Goal: Task Accomplishment & Management: Manage account settings

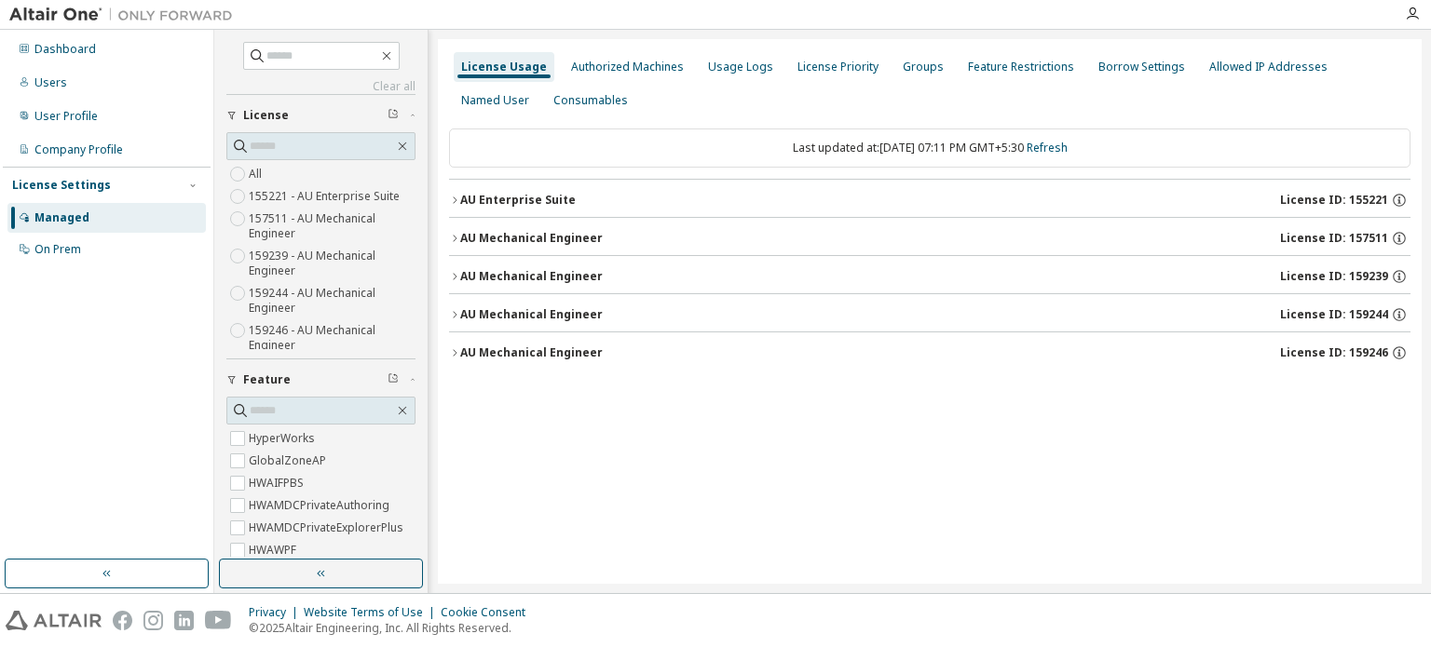
click at [465, 308] on div "AU Mechanical Engineer" at bounding box center [531, 314] width 143 height 15
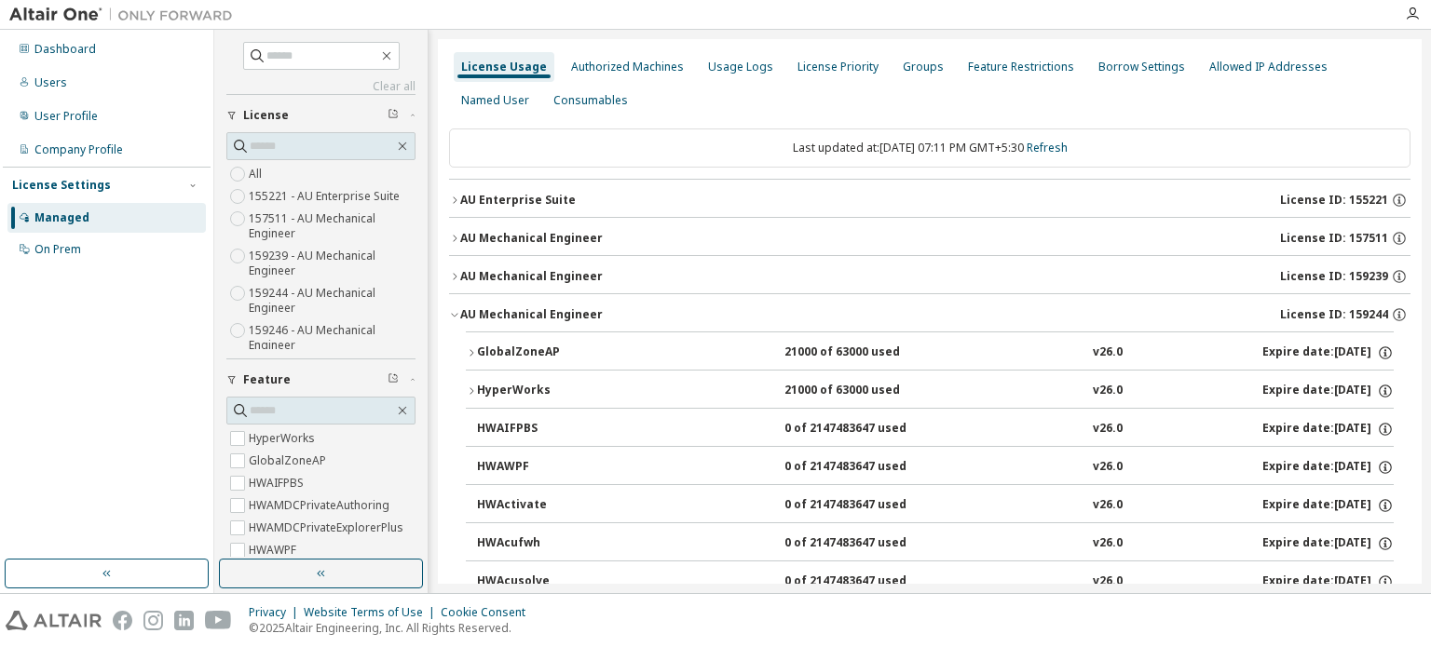
click at [465, 308] on div "AU Mechanical Engineer" at bounding box center [531, 314] width 143 height 15
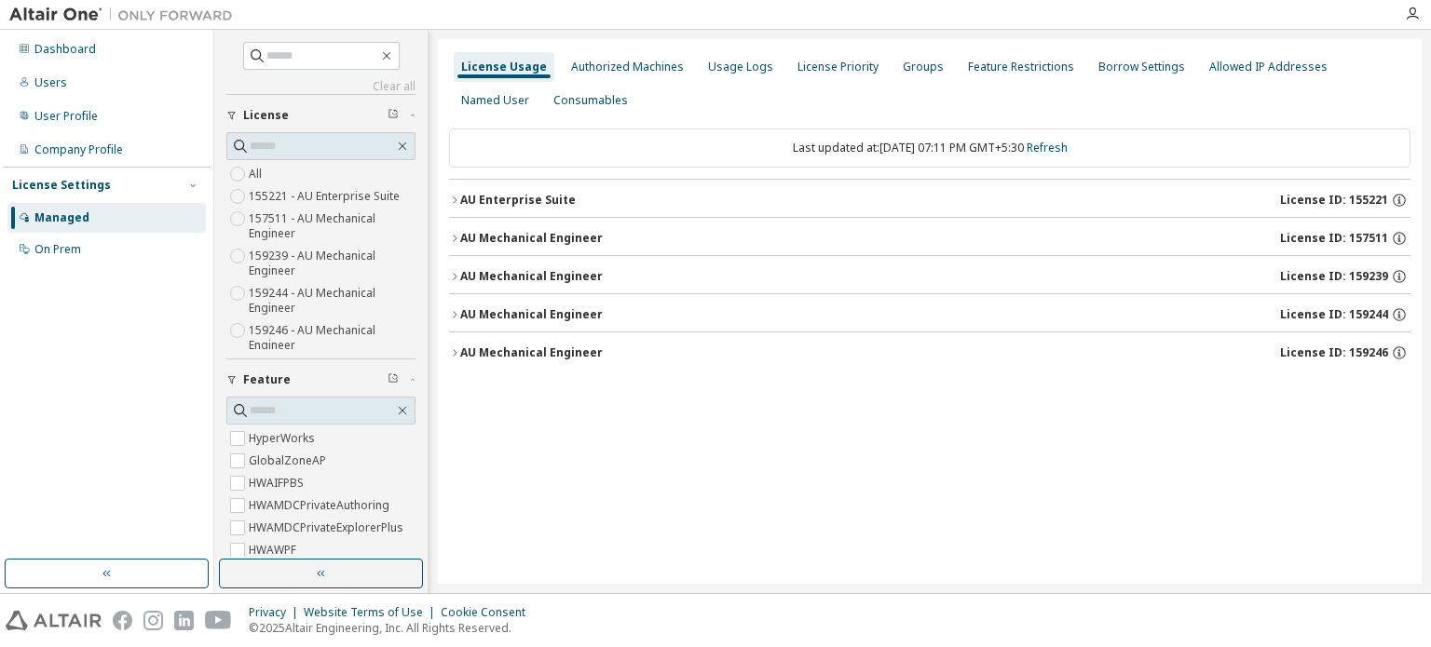
click at [460, 281] on div "AU Mechanical Engineer" at bounding box center [531, 276] width 143 height 15
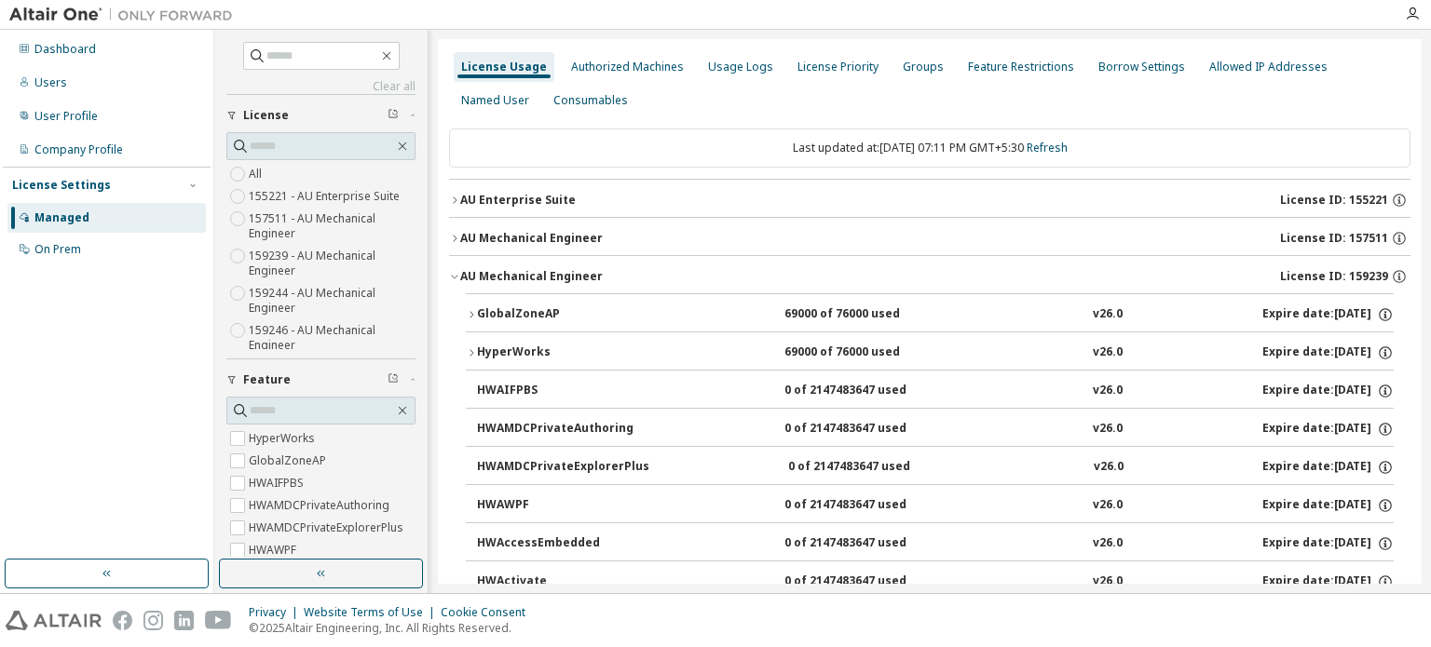
click at [477, 307] on div "GlobalZoneAP" at bounding box center [561, 315] width 168 height 17
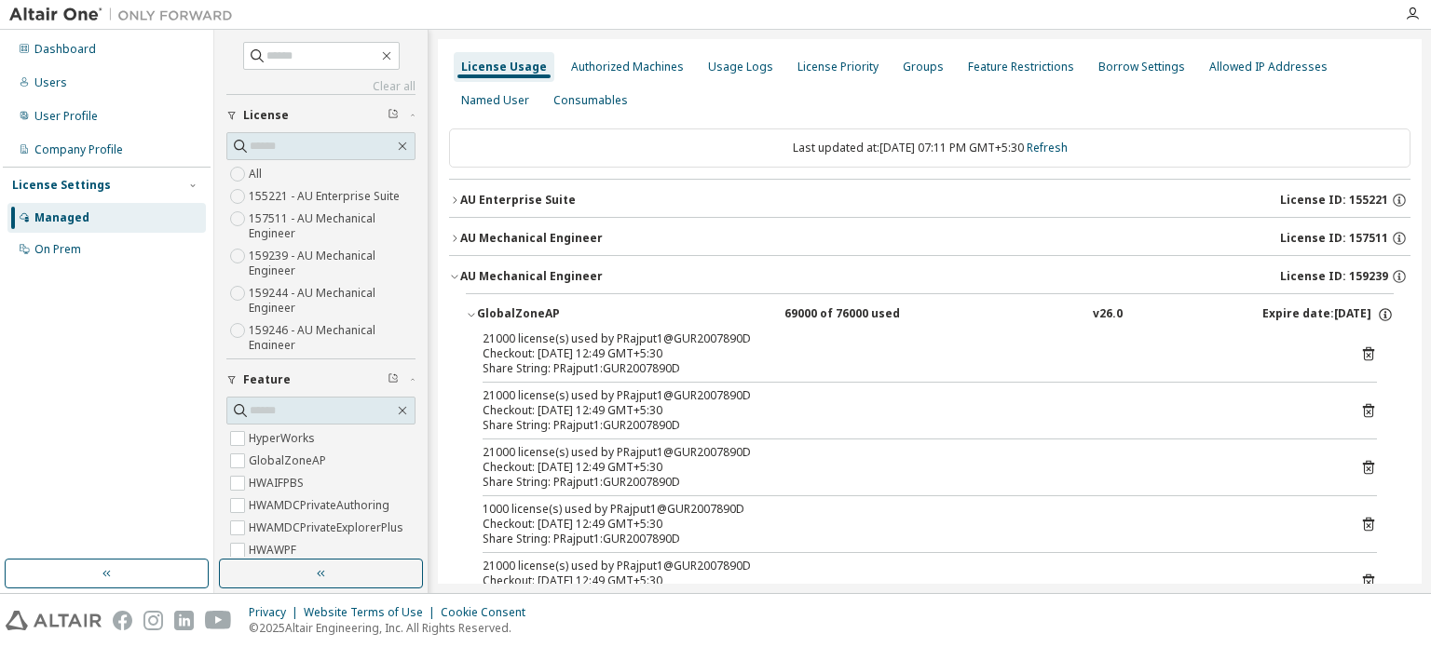
click at [472, 312] on icon "button" at bounding box center [471, 314] width 11 height 11
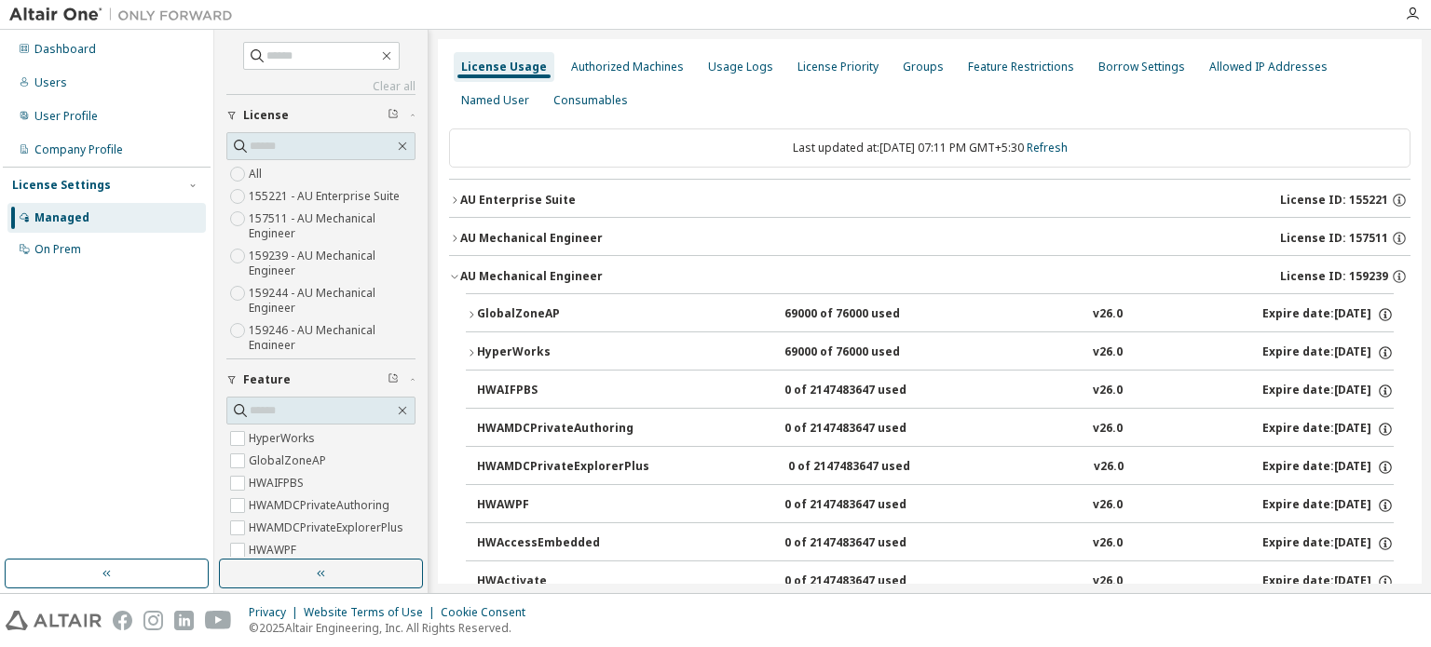
click at [453, 234] on icon "button" at bounding box center [454, 238] width 11 height 11
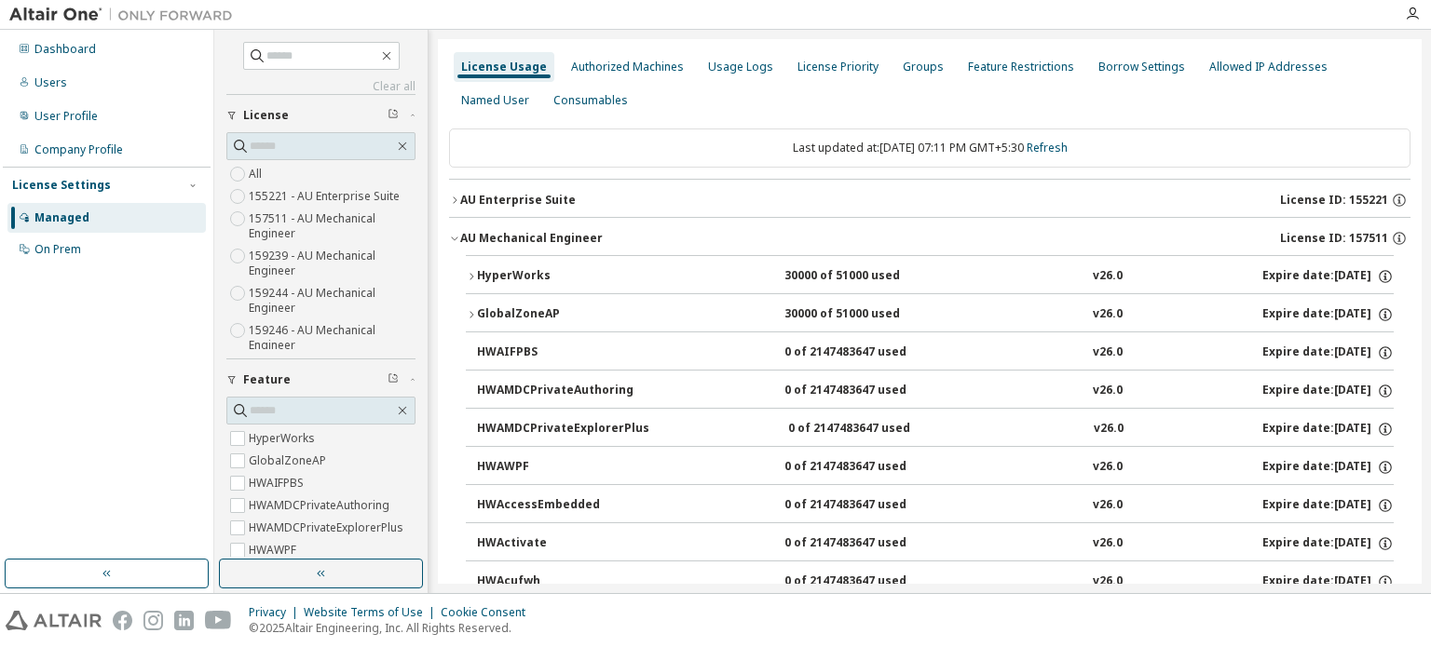
click at [453, 234] on icon "button" at bounding box center [454, 238] width 11 height 11
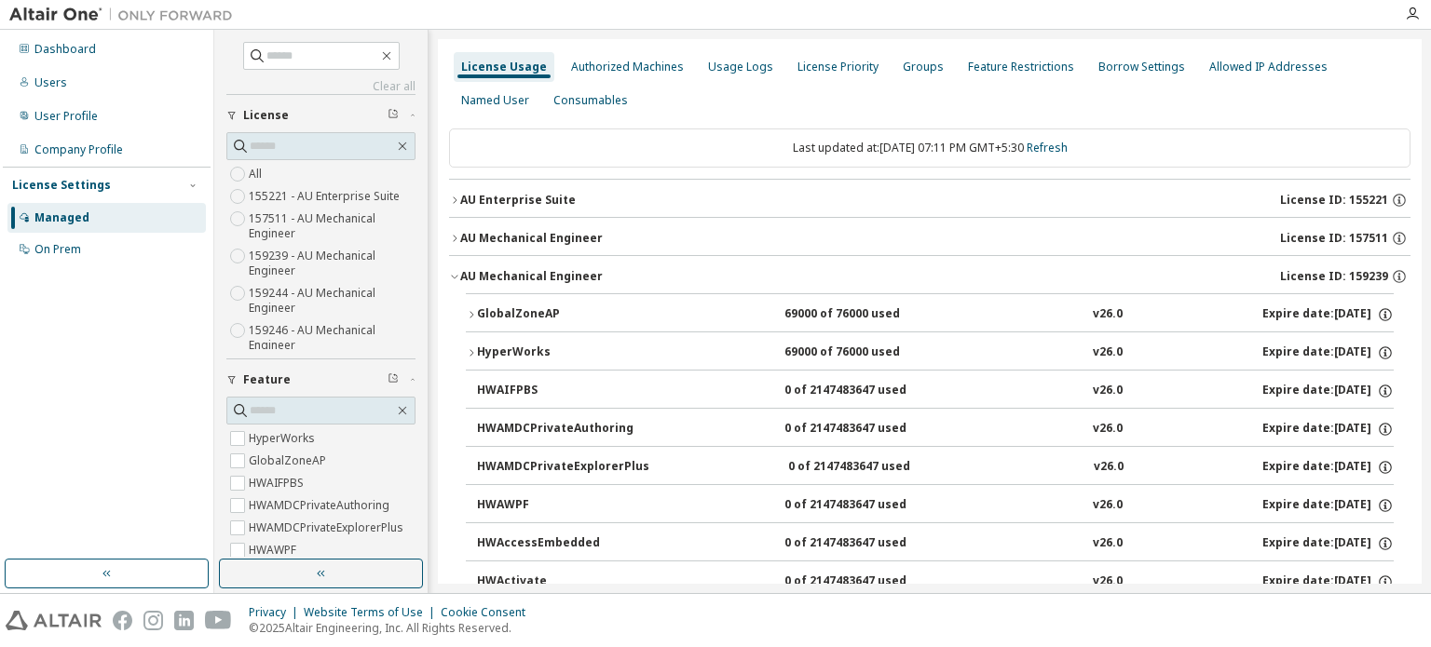
click at [461, 277] on div "AU Mechanical Engineer" at bounding box center [531, 276] width 143 height 15
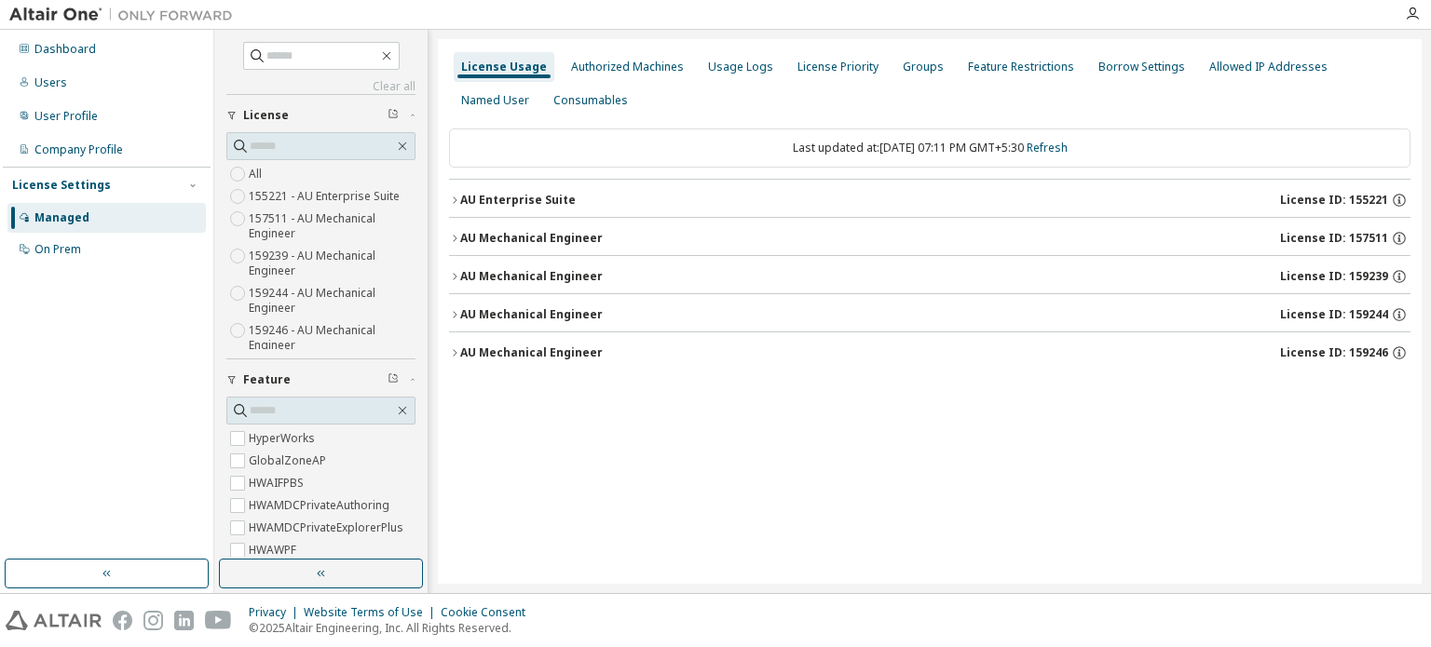
click at [454, 349] on icon "button" at bounding box center [454, 353] width 11 height 11
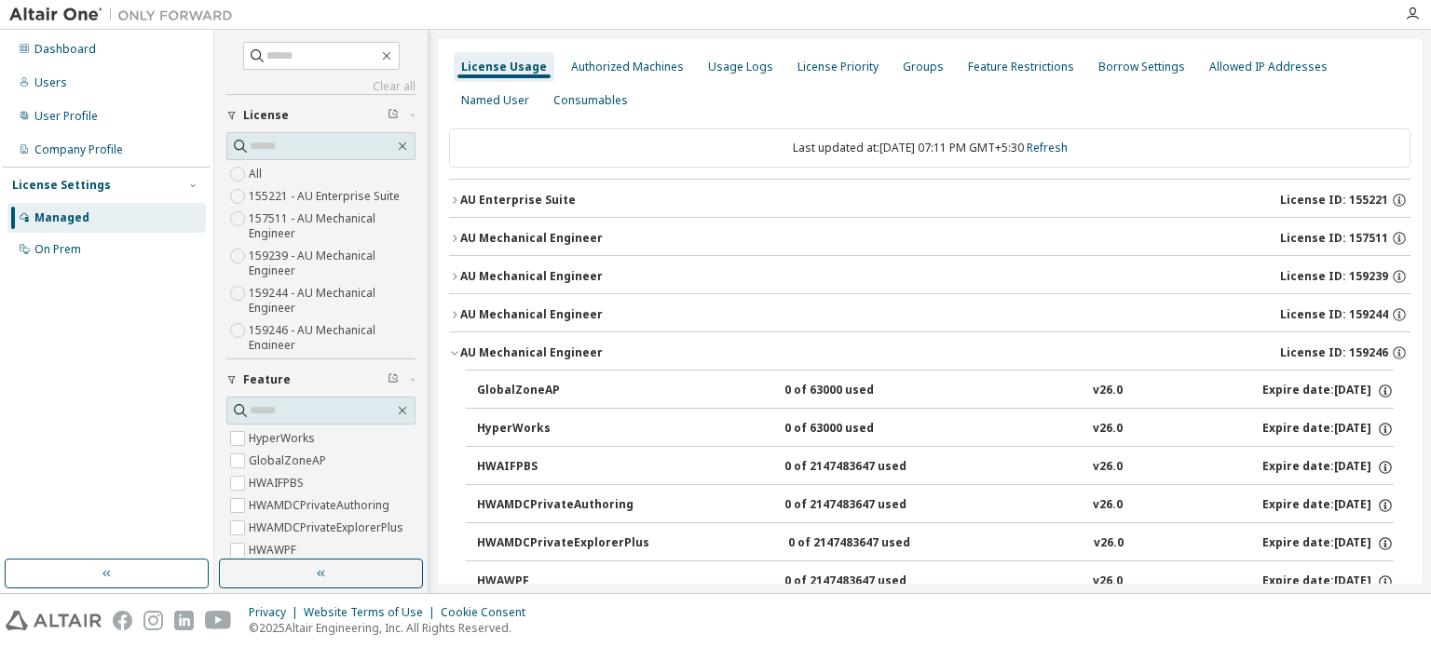
click at [454, 349] on icon "button" at bounding box center [454, 353] width 11 height 11
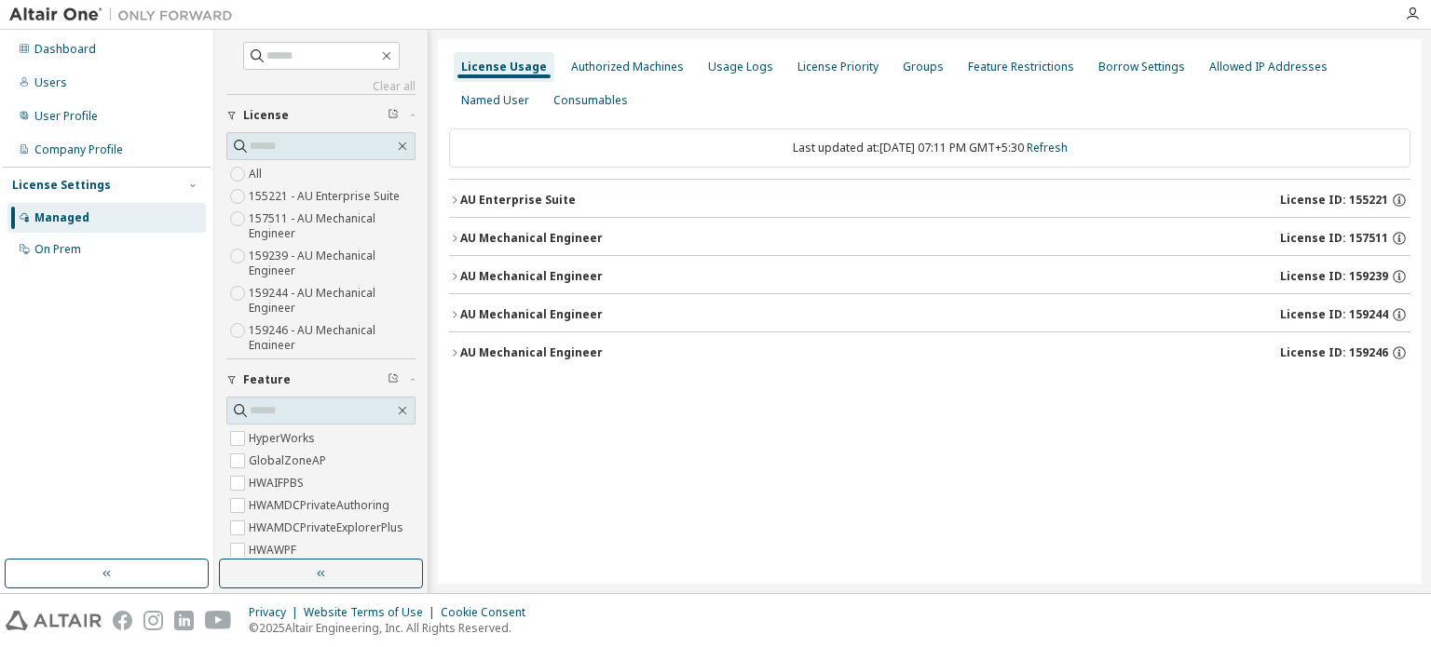
click at [468, 272] on div "AU Mechanical Engineer" at bounding box center [531, 276] width 143 height 15
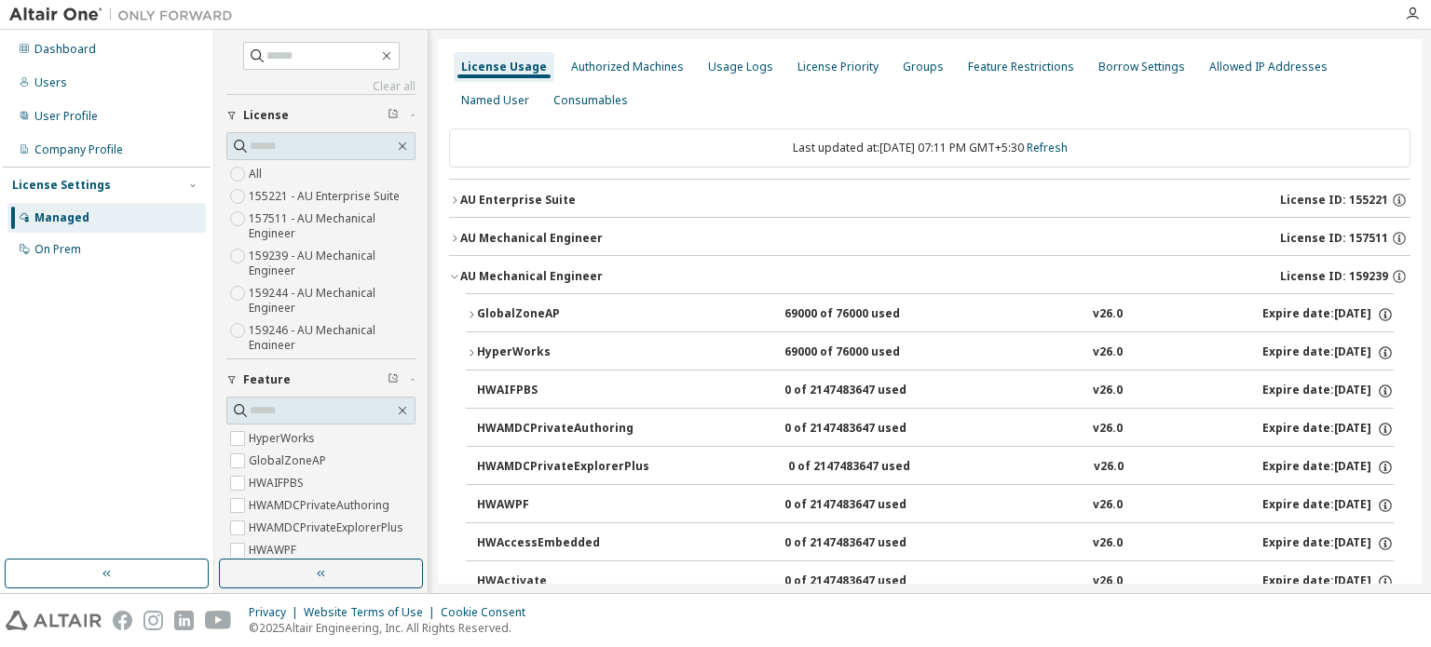
click at [482, 316] on div "GlobalZoneAP" at bounding box center [561, 315] width 168 height 17
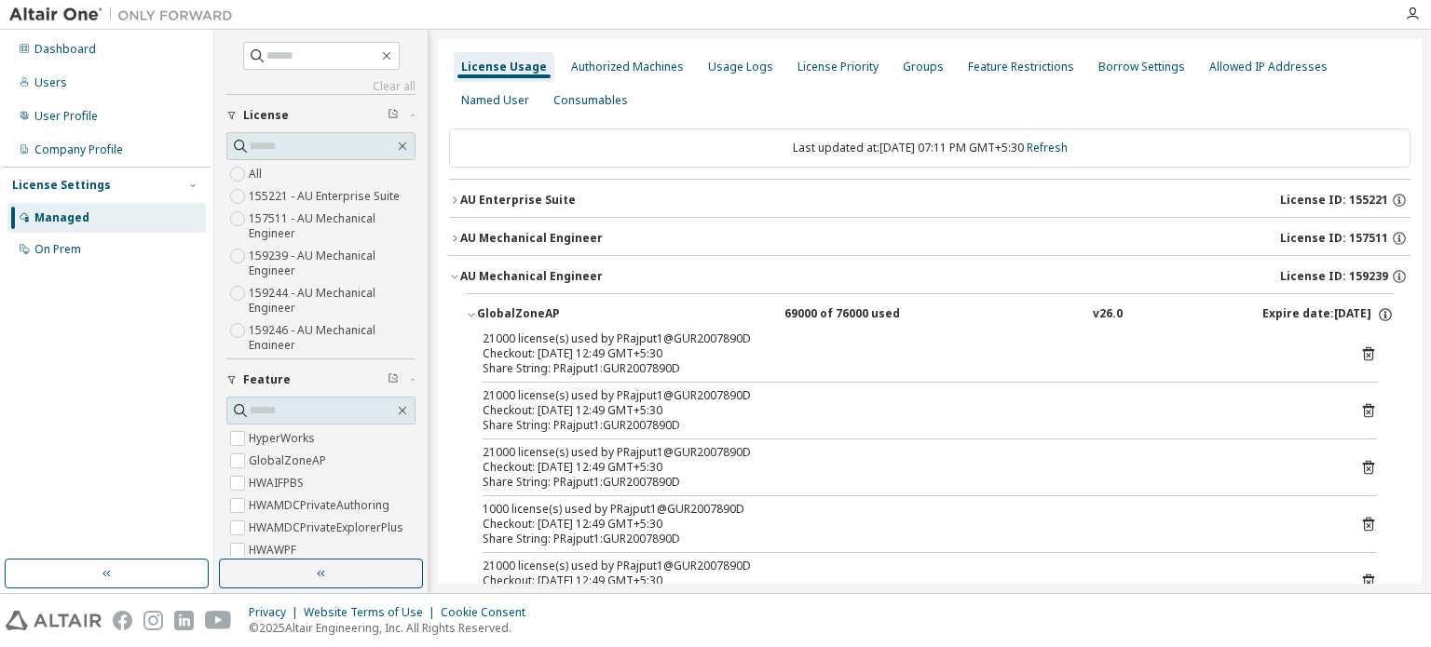
click at [482, 315] on div "GlobalZoneAP" at bounding box center [561, 315] width 168 height 17
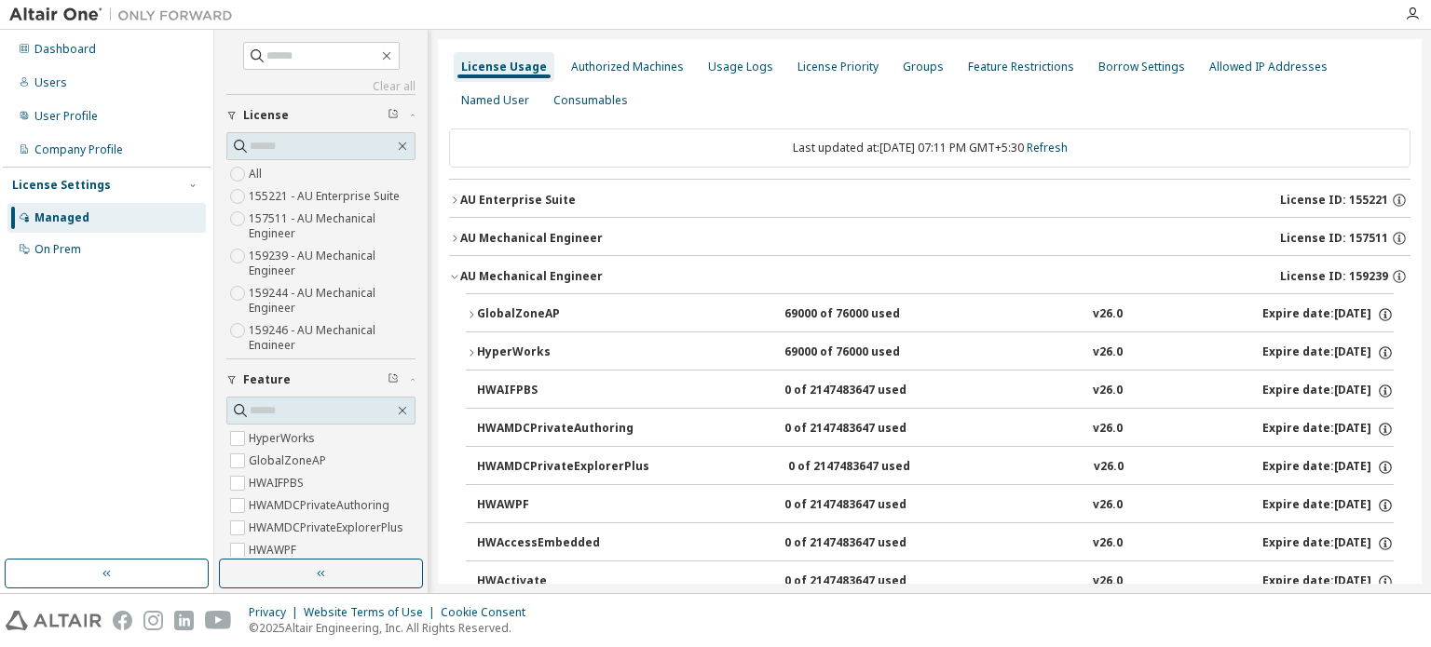
drag, startPoint x: 379, startPoint y: 575, endPoint x: 267, endPoint y: 580, distance: 111.9
click at [379, 575] on button "button" at bounding box center [321, 574] width 204 height 30
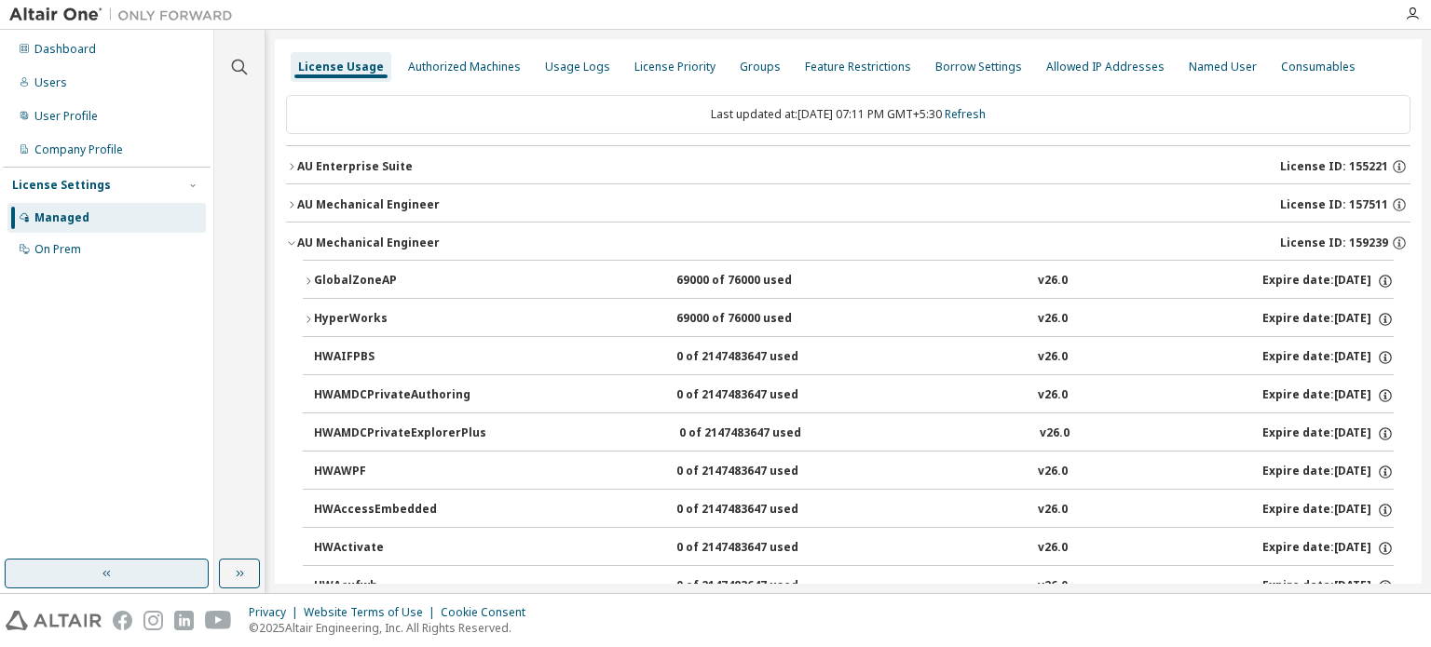
click at [145, 587] on button "button" at bounding box center [107, 574] width 204 height 30
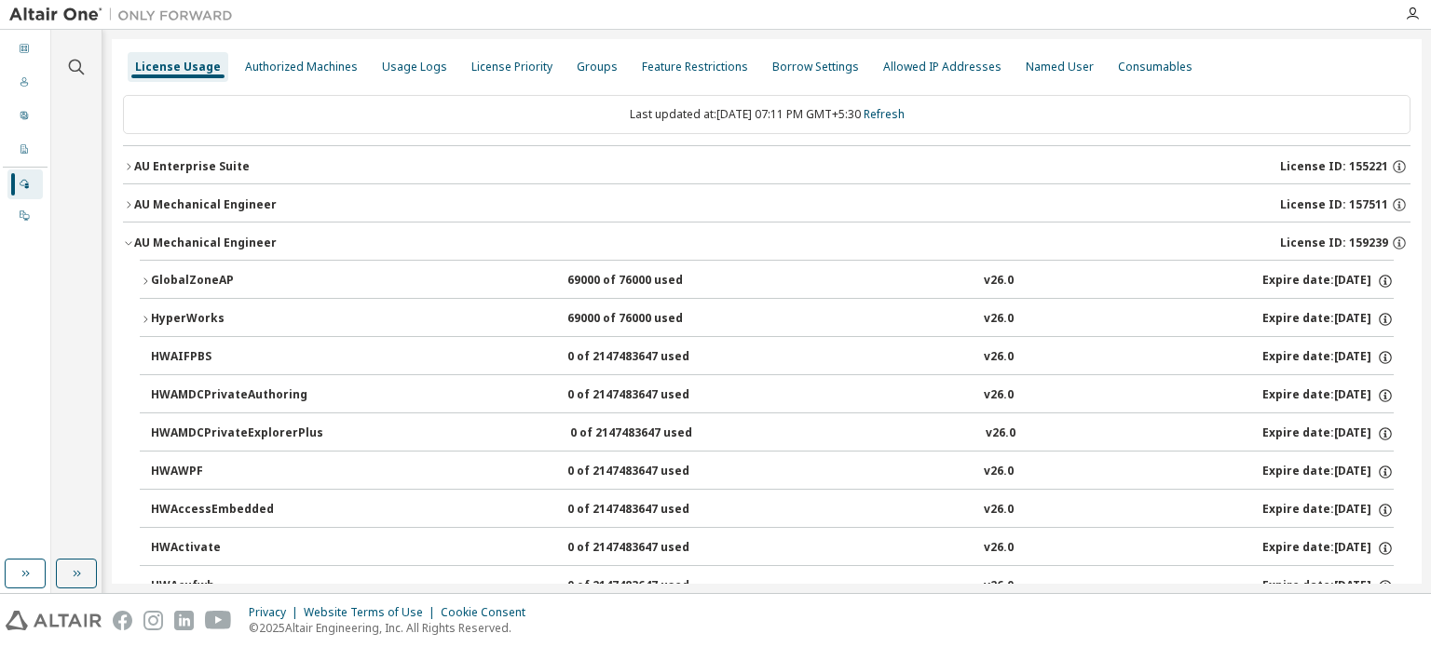
click at [130, 238] on icon "button" at bounding box center [128, 243] width 11 height 11
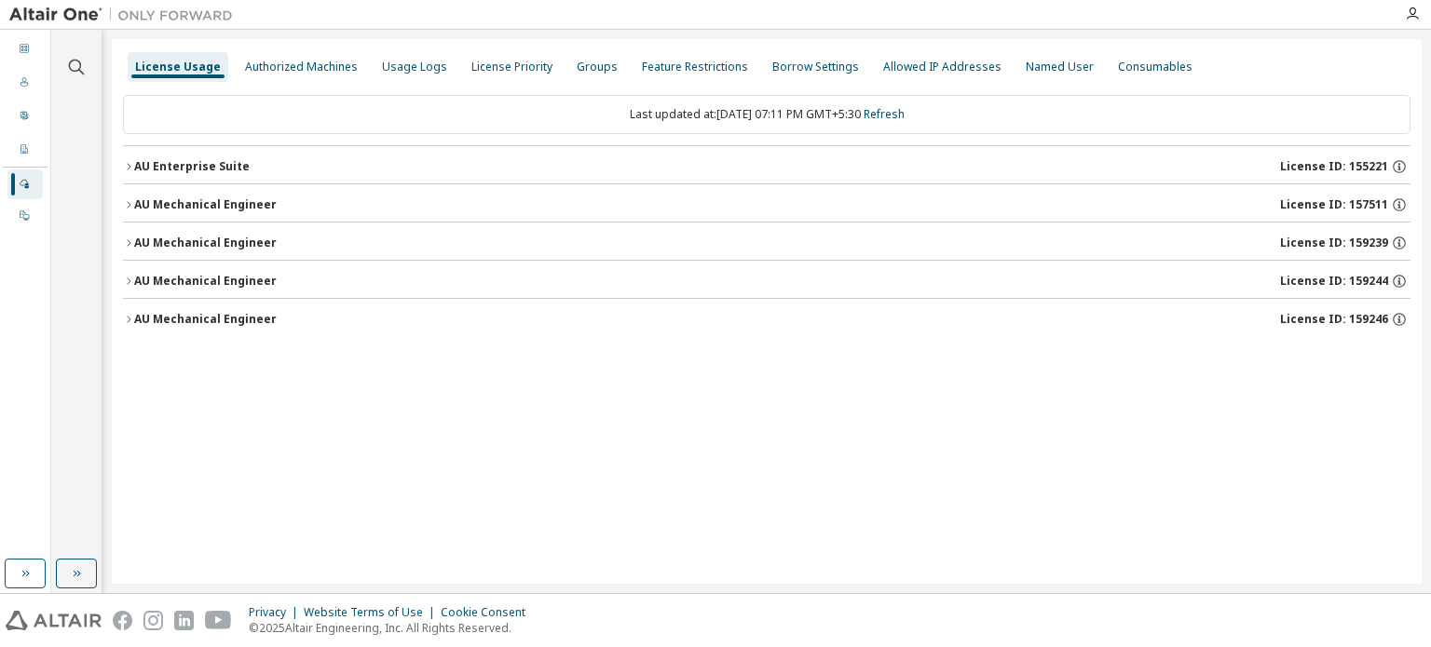
click at [127, 201] on icon "button" at bounding box center [128, 204] width 11 height 11
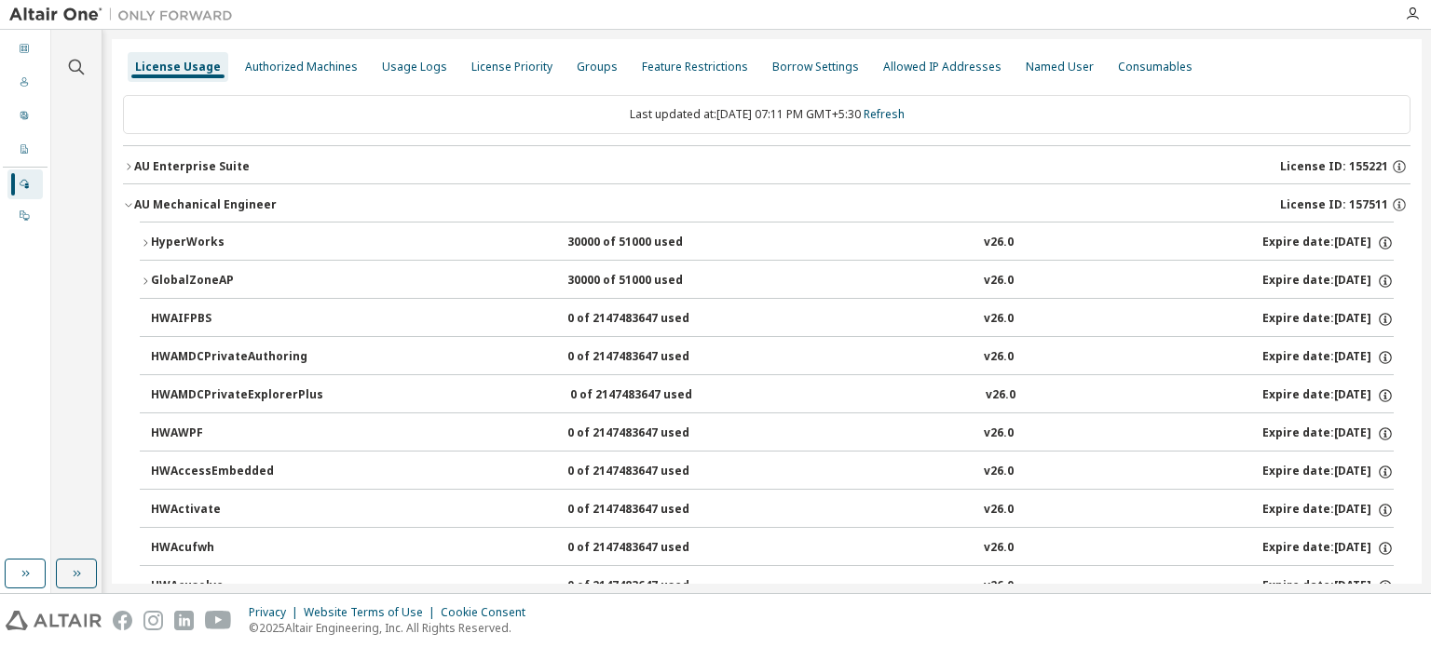
click at [130, 202] on icon "button" at bounding box center [128, 204] width 11 height 11
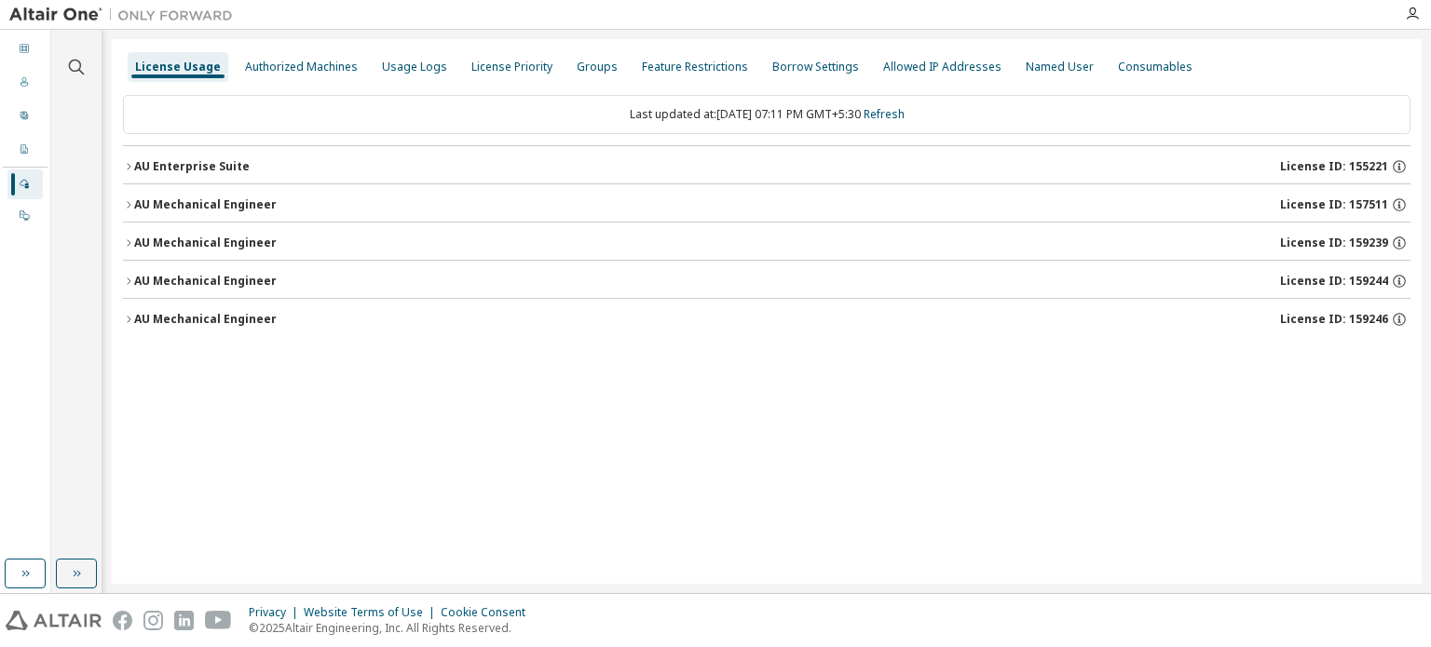
click at [130, 240] on icon "button" at bounding box center [128, 243] width 11 height 11
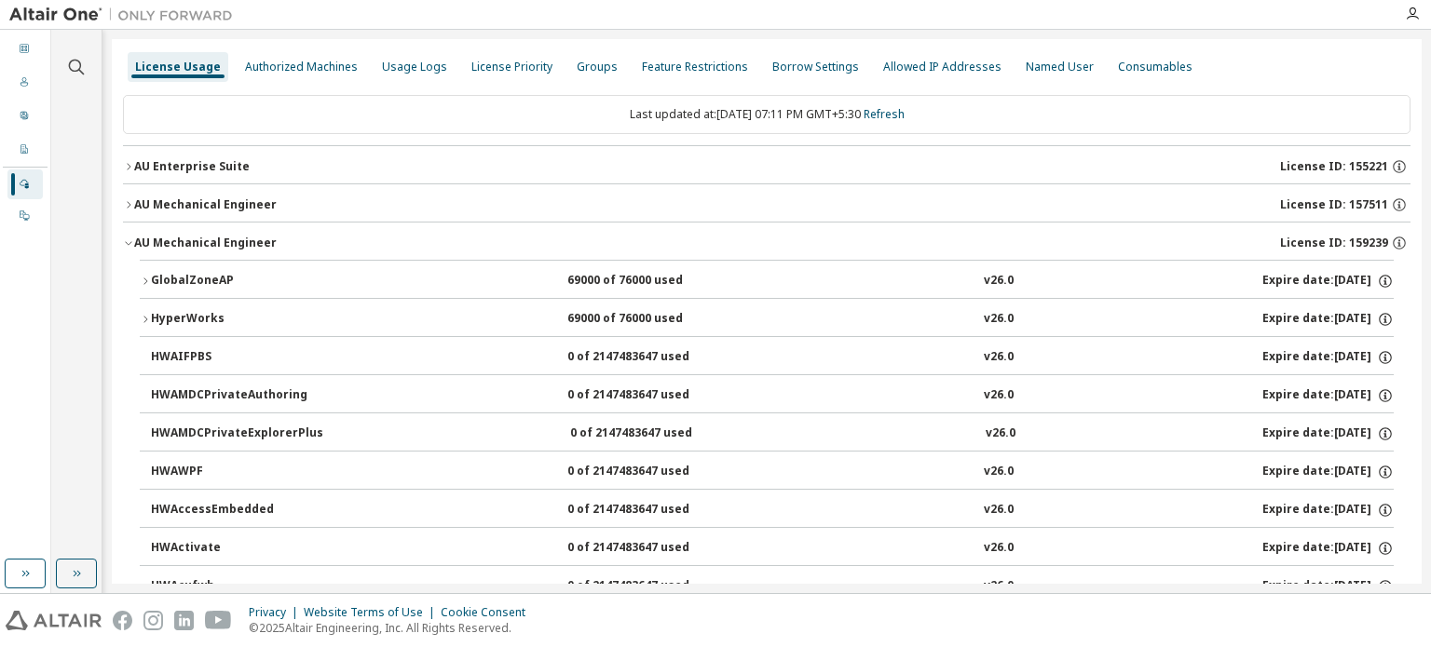
click at [129, 199] on icon "button" at bounding box center [128, 204] width 11 height 11
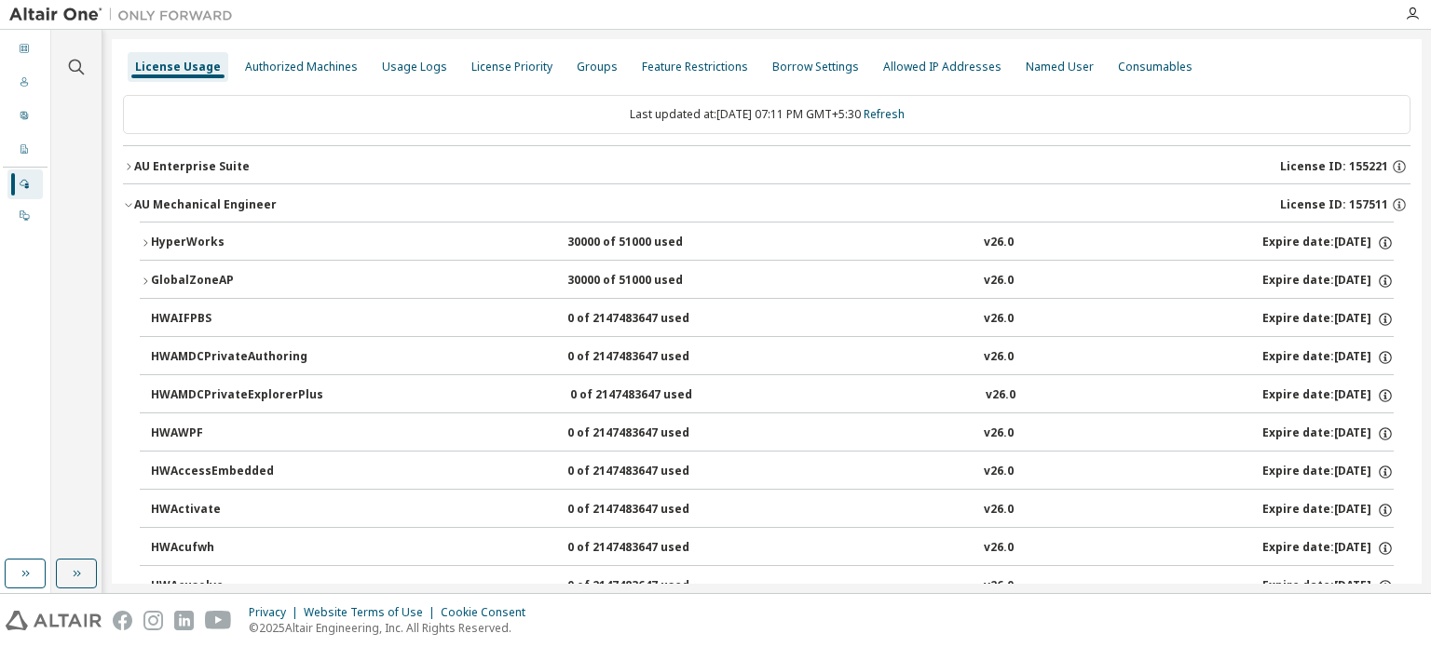
click at [129, 201] on icon "button" at bounding box center [128, 204] width 11 height 11
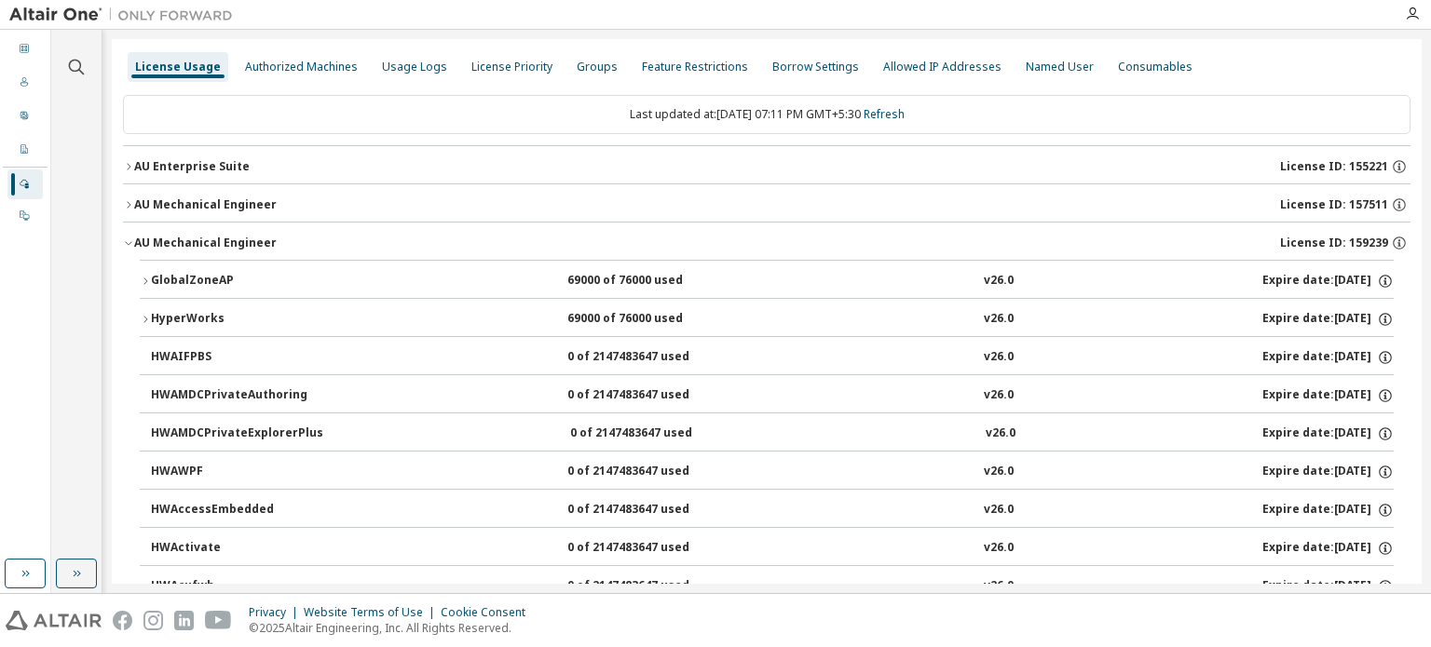
click at [142, 204] on div "AU Mechanical Engineer" at bounding box center [205, 205] width 143 height 15
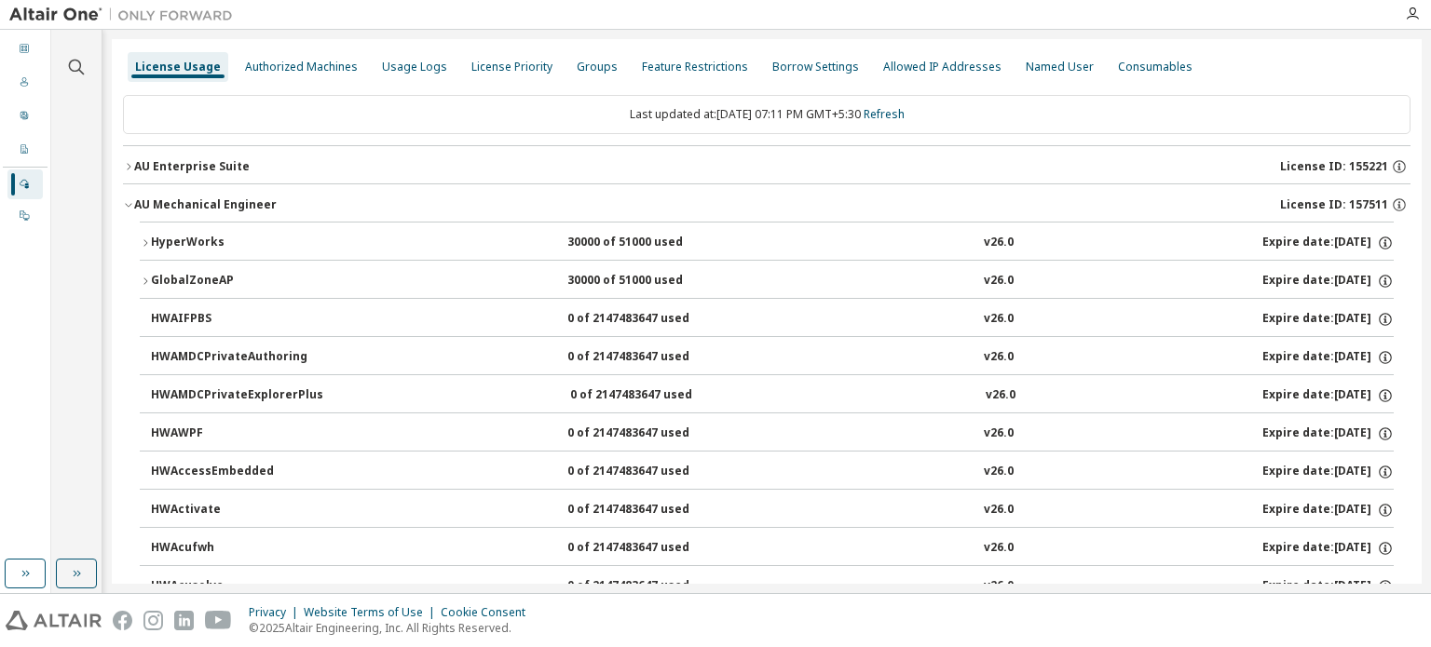
click at [126, 204] on icon "button" at bounding box center [128, 206] width 7 height 4
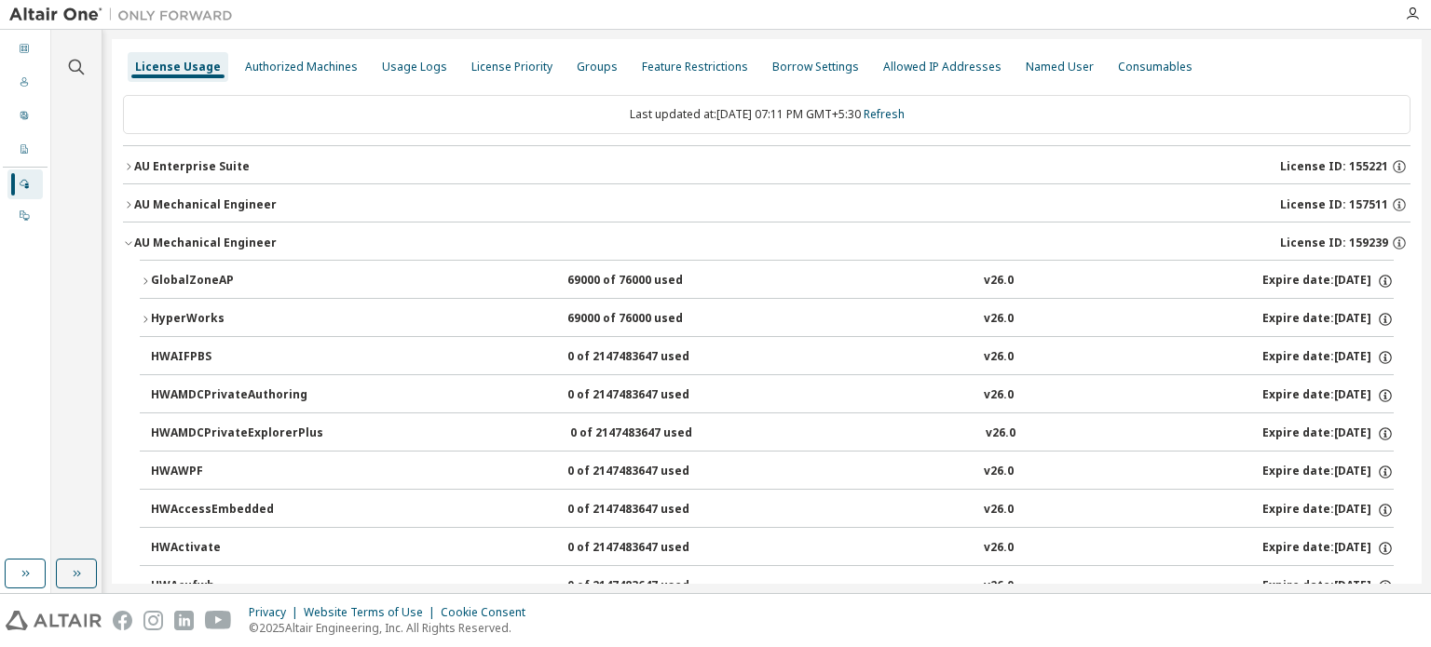
click at [125, 241] on icon "button" at bounding box center [128, 243] width 11 height 11
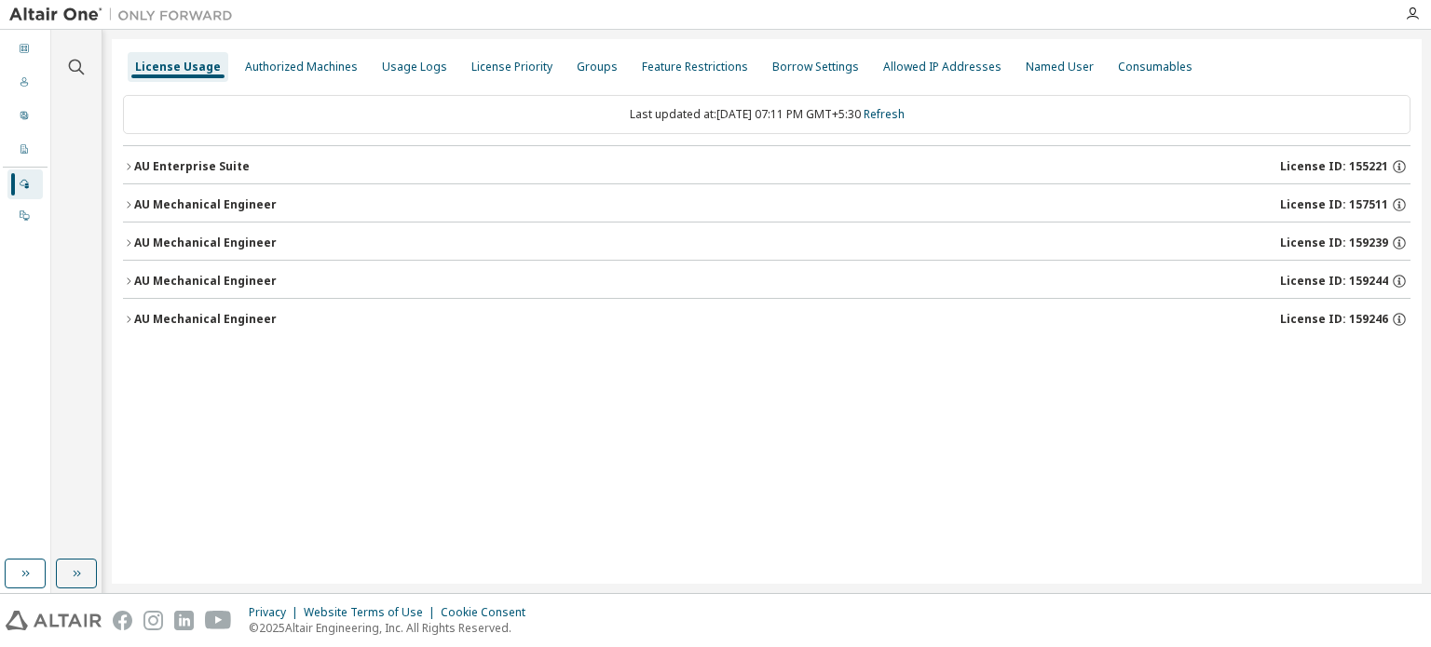
click at [125, 241] on icon "button" at bounding box center [128, 243] width 11 height 11
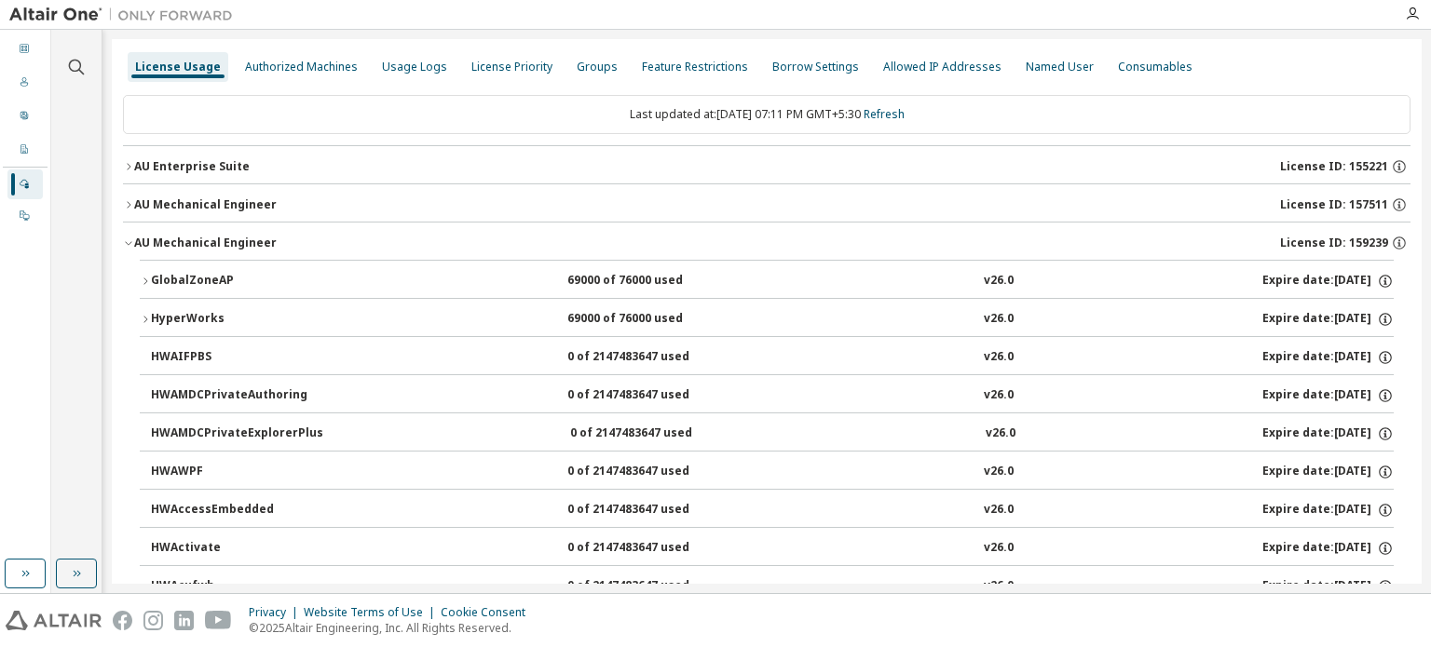
click at [157, 282] on div "GlobalZoneAP" at bounding box center [235, 281] width 168 height 17
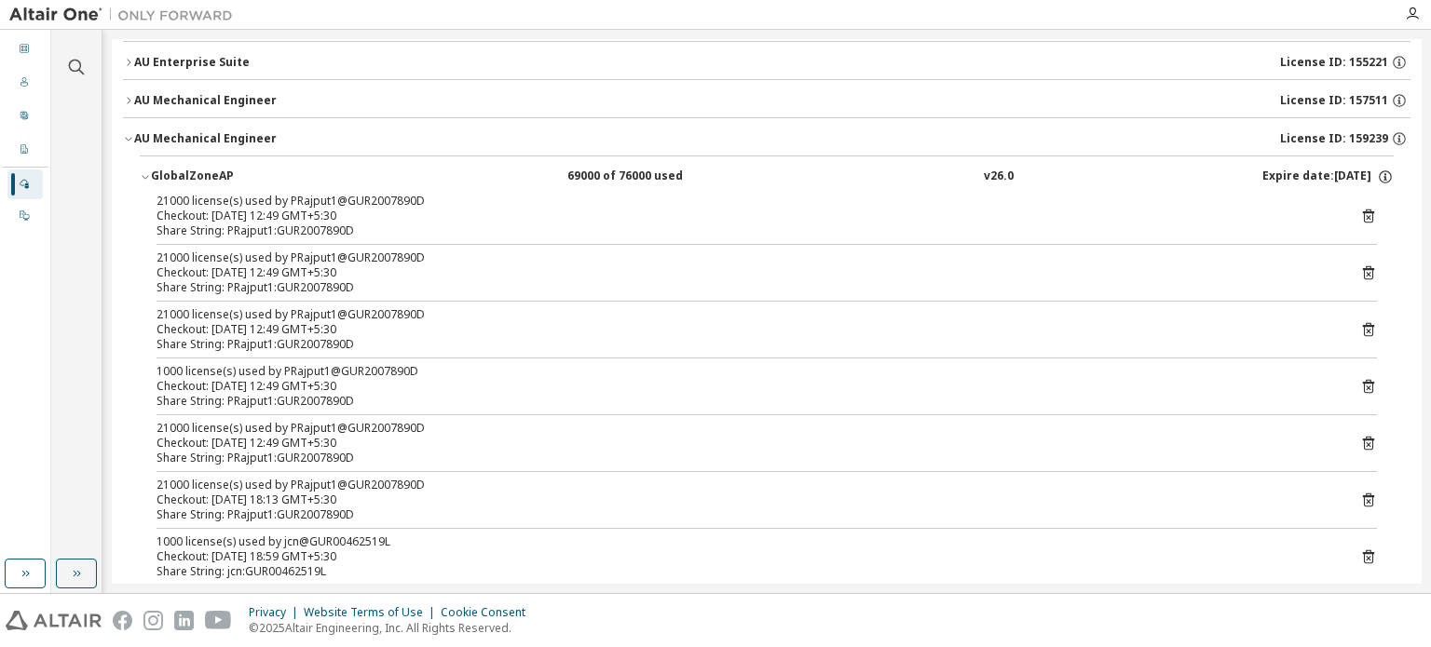
scroll to position [93, 0]
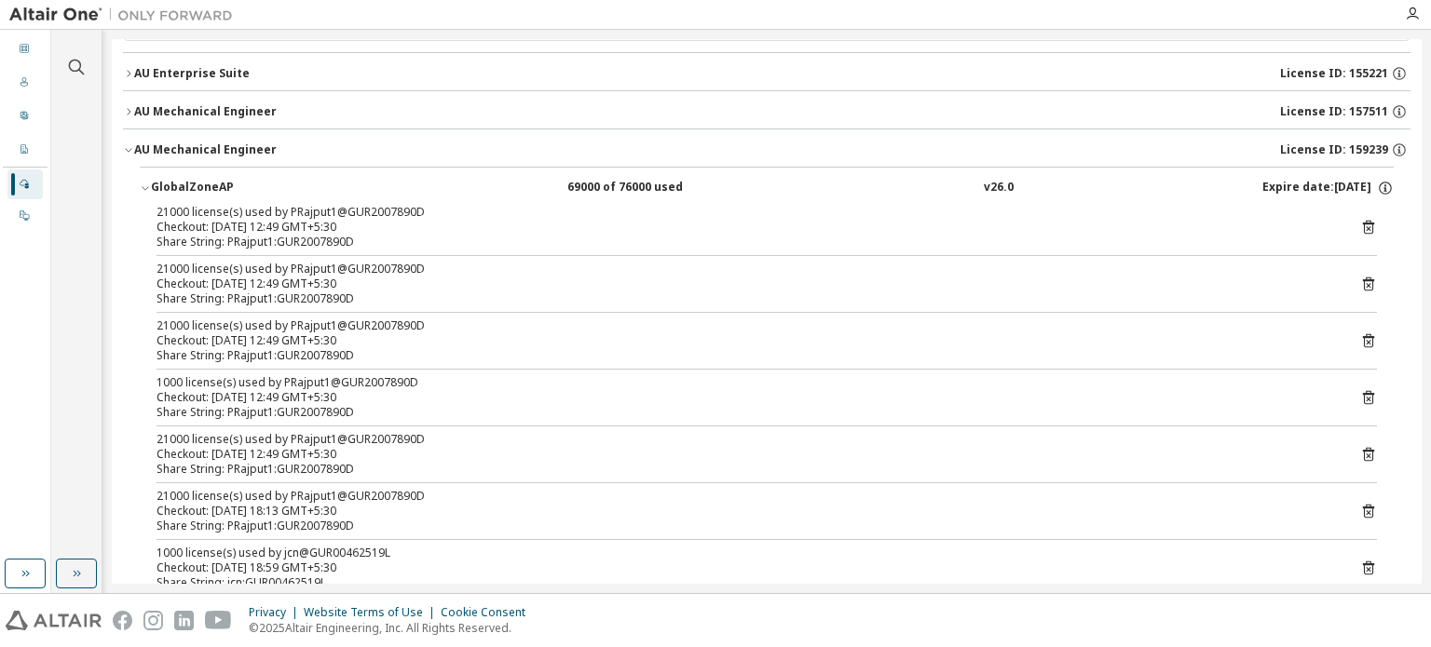
click at [129, 148] on icon "button" at bounding box center [128, 149] width 11 height 11
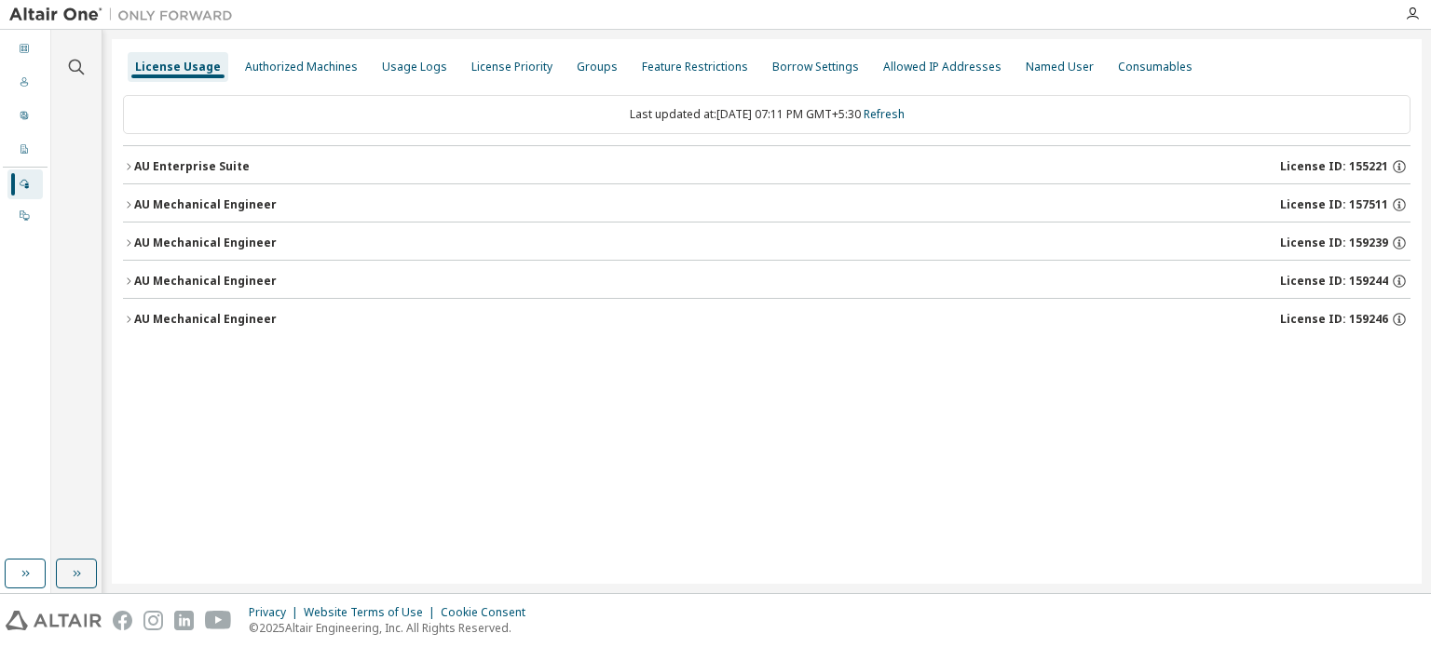
scroll to position [0, 0]
click at [236, 246] on div "AU Mechanical Engineer" at bounding box center [205, 243] width 143 height 15
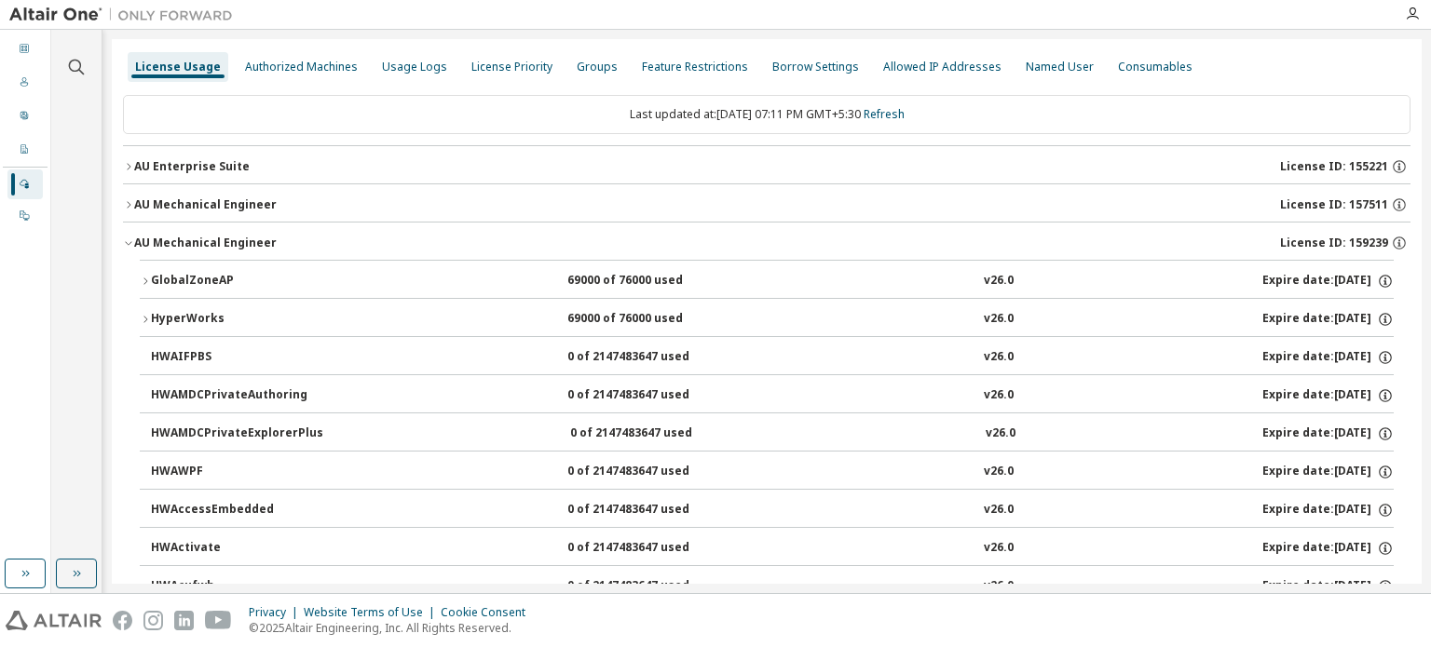
click at [224, 283] on div "GlobalZoneAP" at bounding box center [235, 281] width 168 height 17
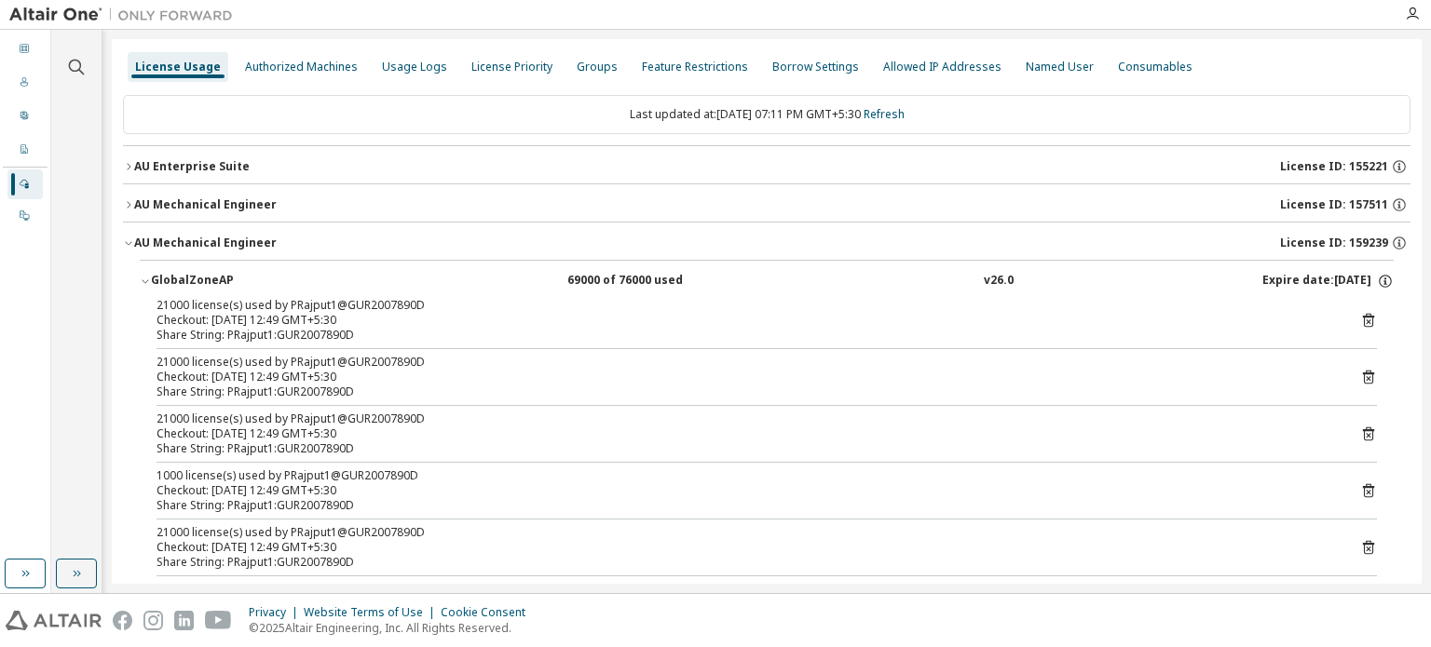
click at [137, 238] on div "AU Mechanical Engineer" at bounding box center [205, 243] width 143 height 15
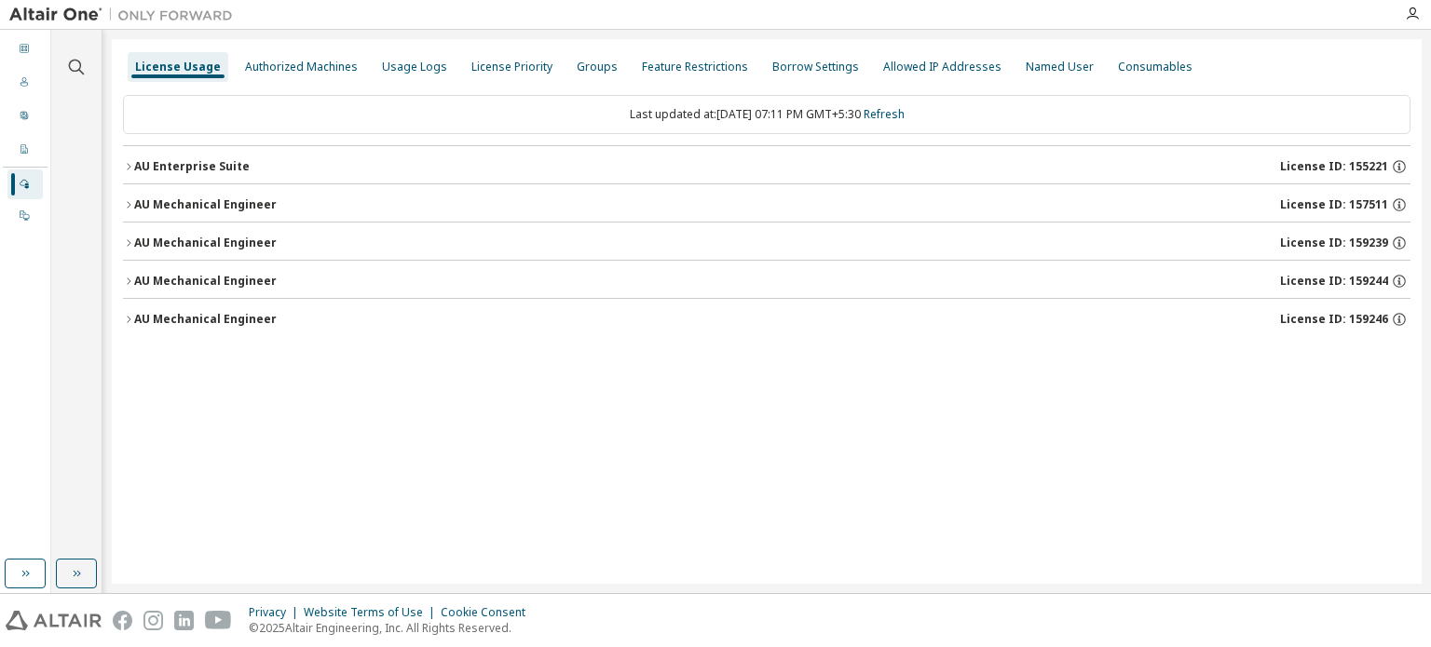
drag, startPoint x: 1350, startPoint y: 245, endPoint x: 1373, endPoint y: 238, distance: 24.5
click at [1382, 241] on span "License ID: 159239" at bounding box center [1334, 243] width 108 height 15
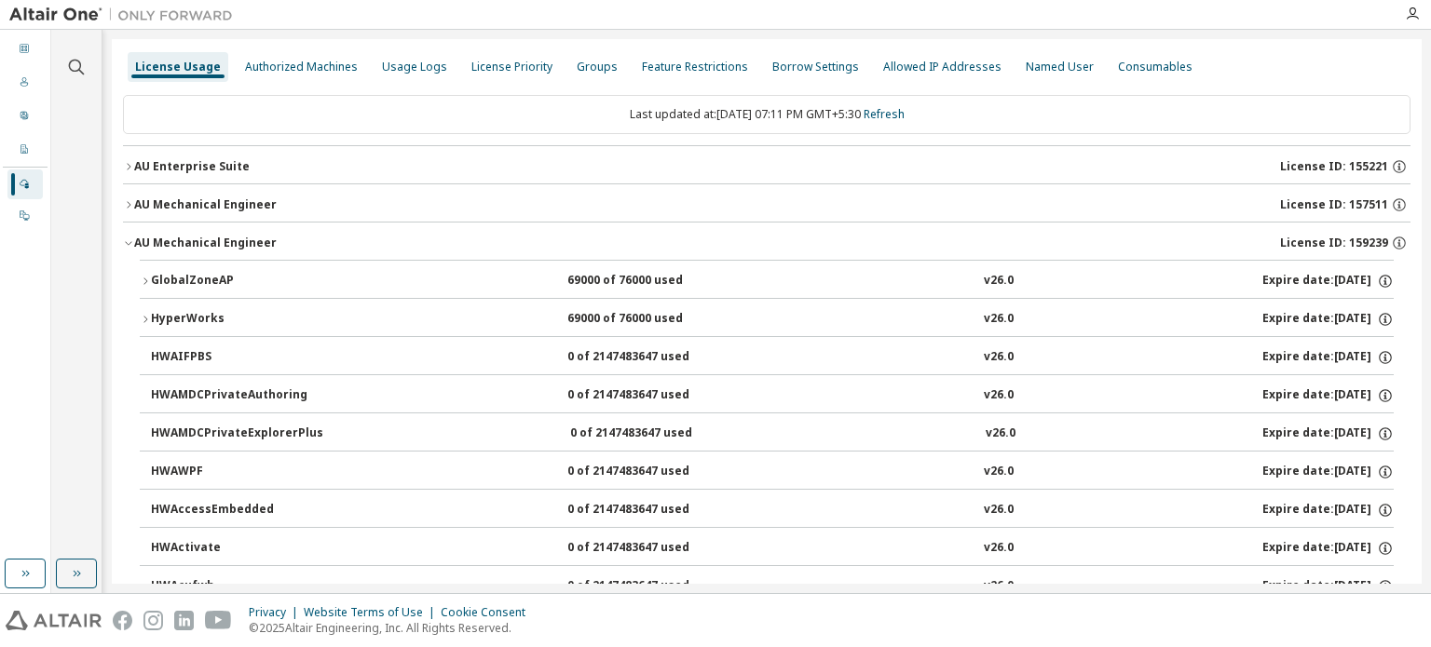
click at [1373, 238] on span "License ID: 159239" at bounding box center [1334, 243] width 108 height 15
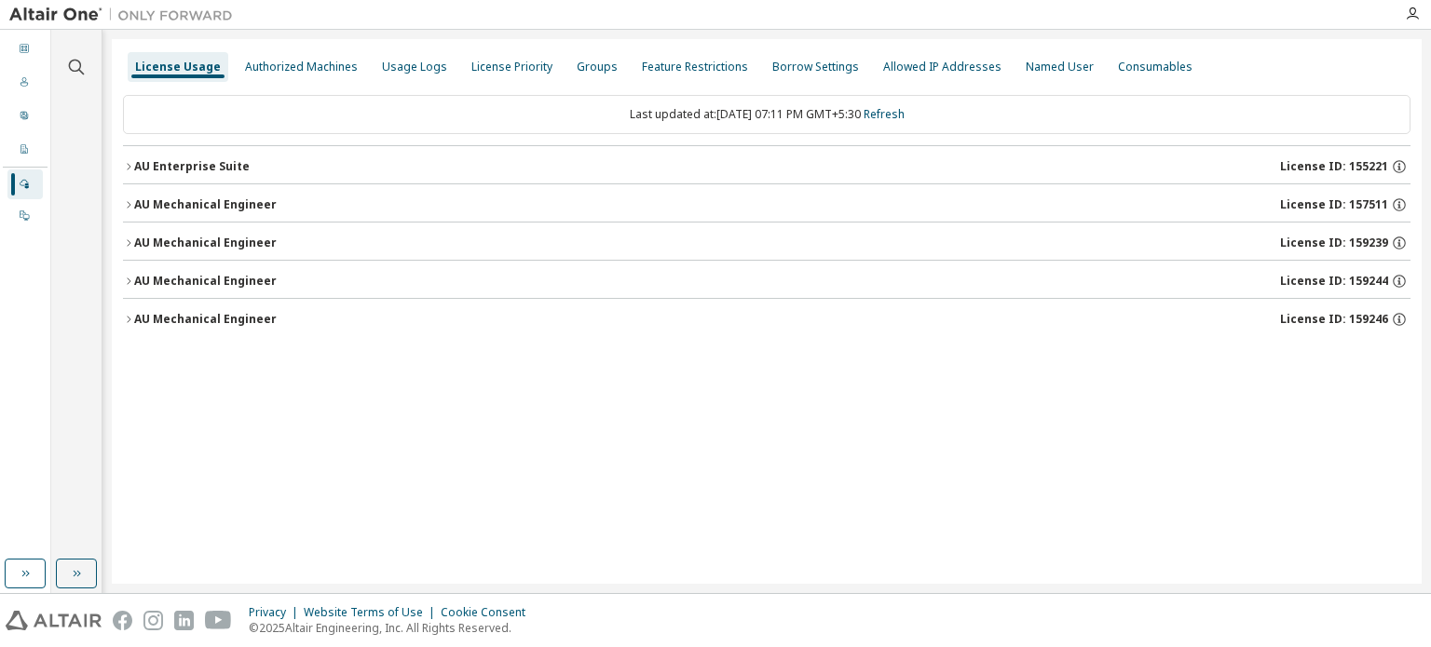
click at [1365, 247] on span "License ID: 159239" at bounding box center [1334, 243] width 108 height 15
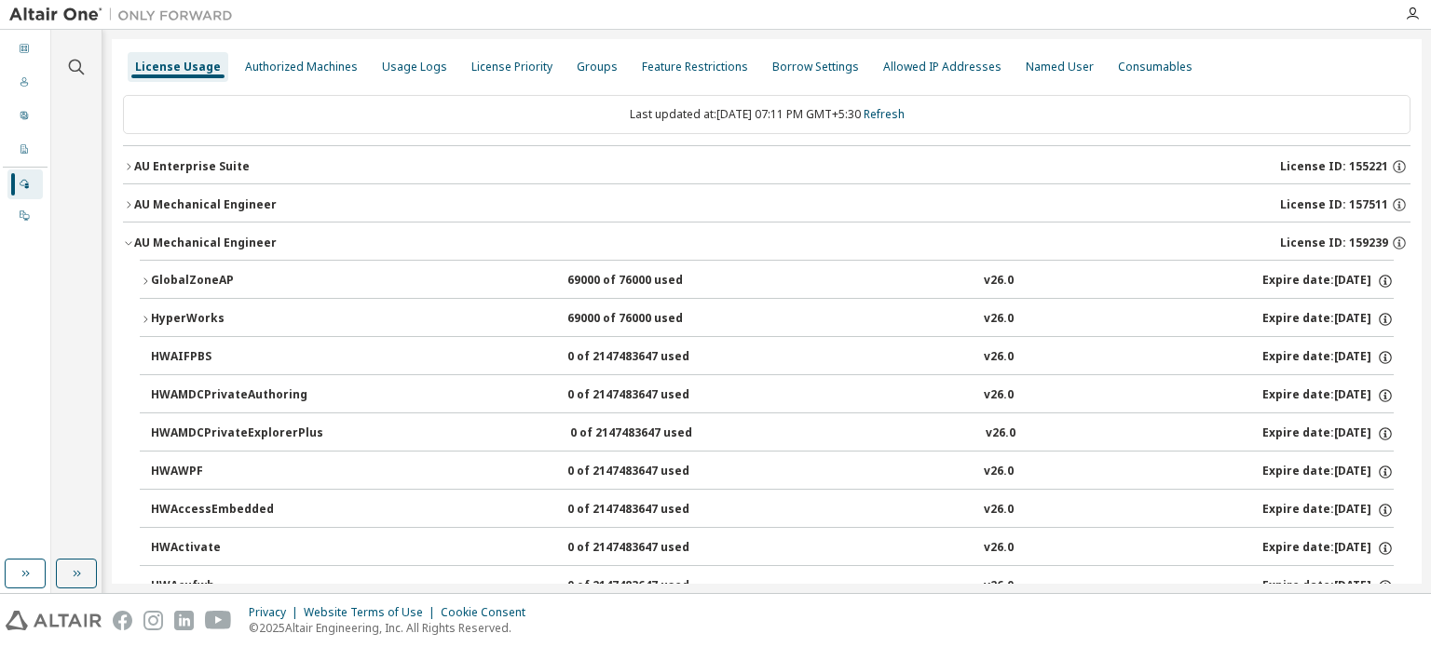
drag, startPoint x: 1343, startPoint y: 241, endPoint x: 1215, endPoint y: 238, distance: 127.7
click at [1375, 242] on span "License ID: 159239" at bounding box center [1334, 243] width 108 height 15
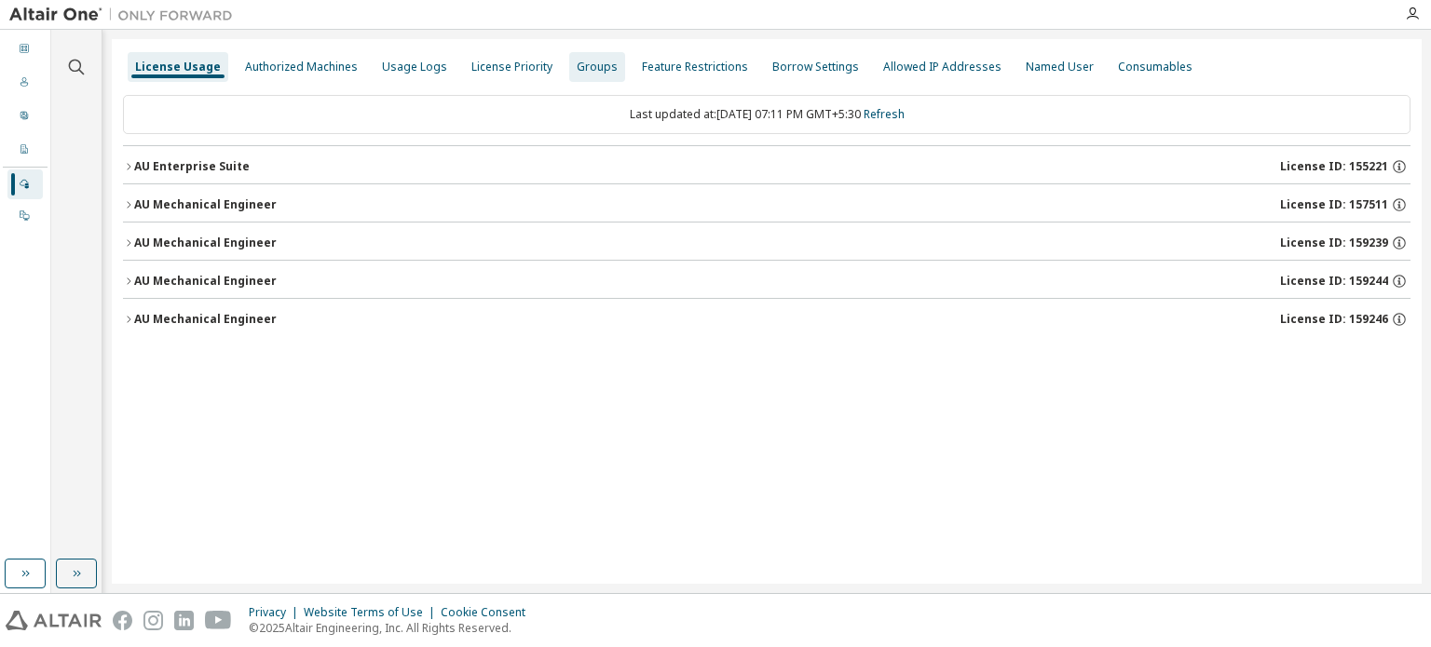
click at [591, 77] on div "Groups" at bounding box center [597, 67] width 56 height 30
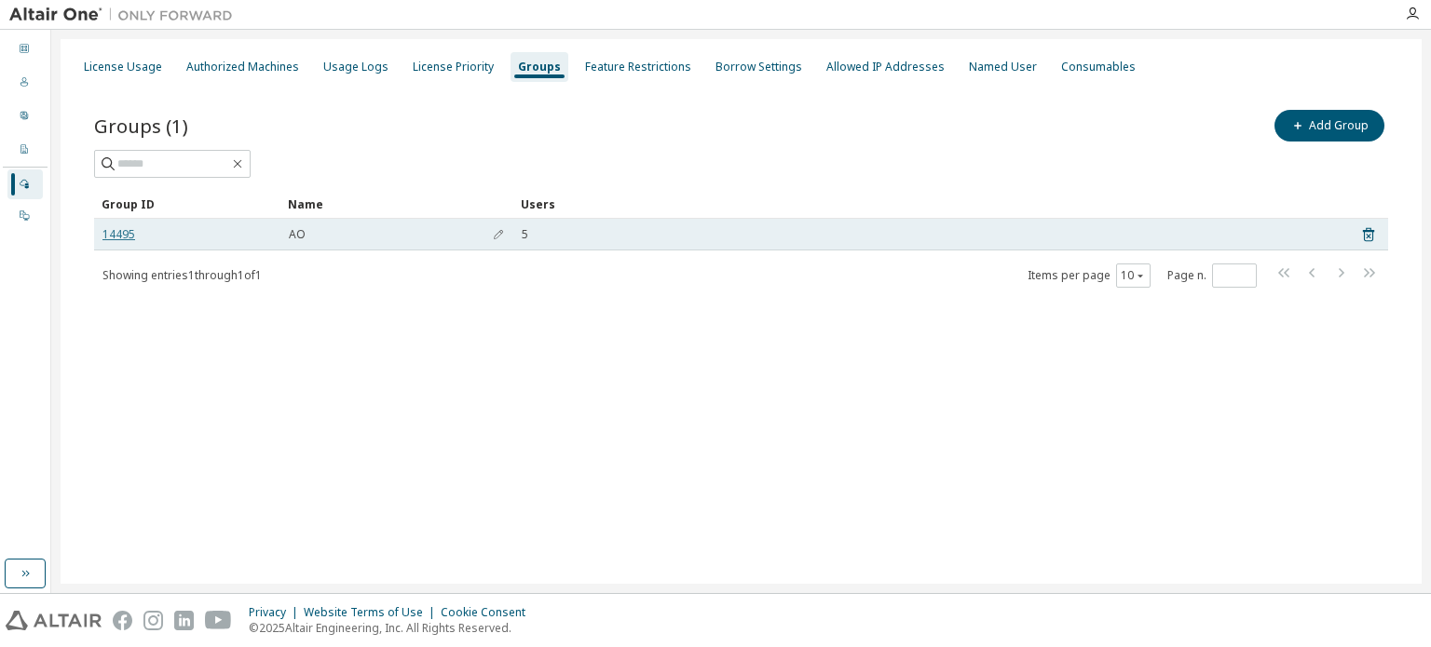
click at [119, 234] on link "14495" at bounding box center [118, 234] width 33 height 15
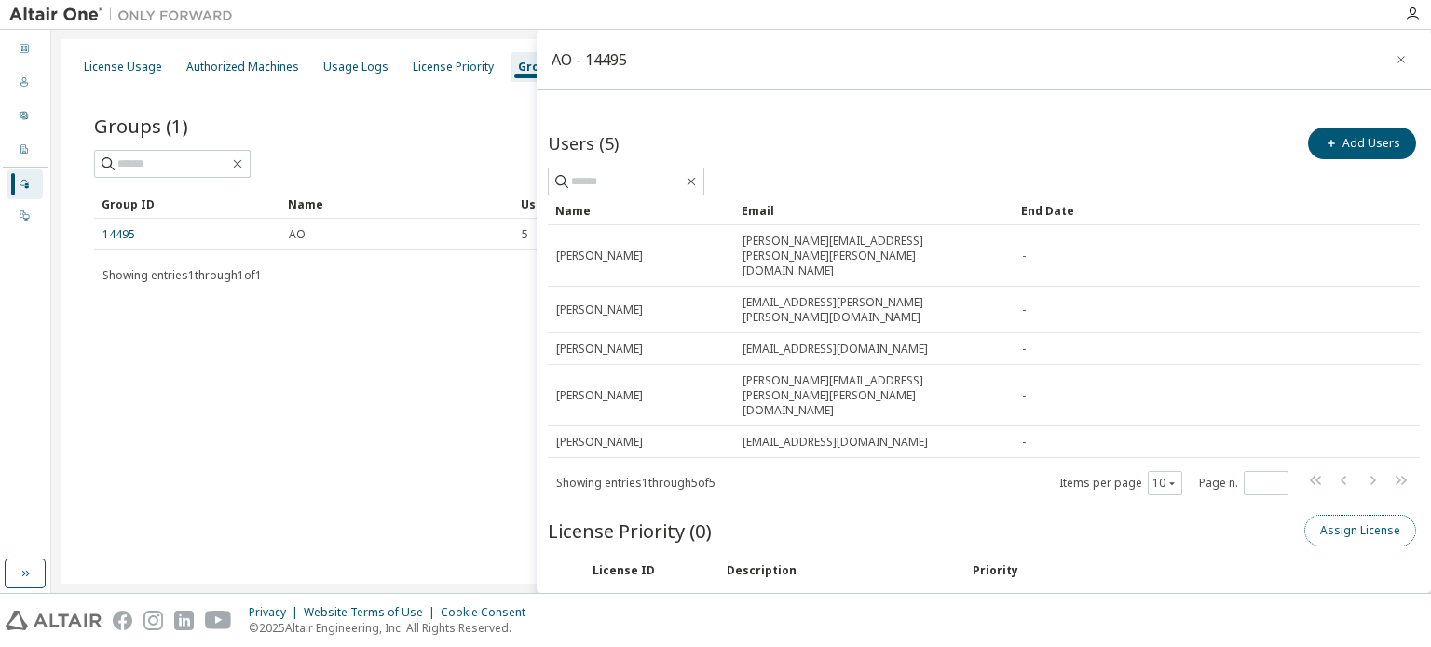
click at [1341, 515] on button "Assign License" at bounding box center [1360, 531] width 112 height 32
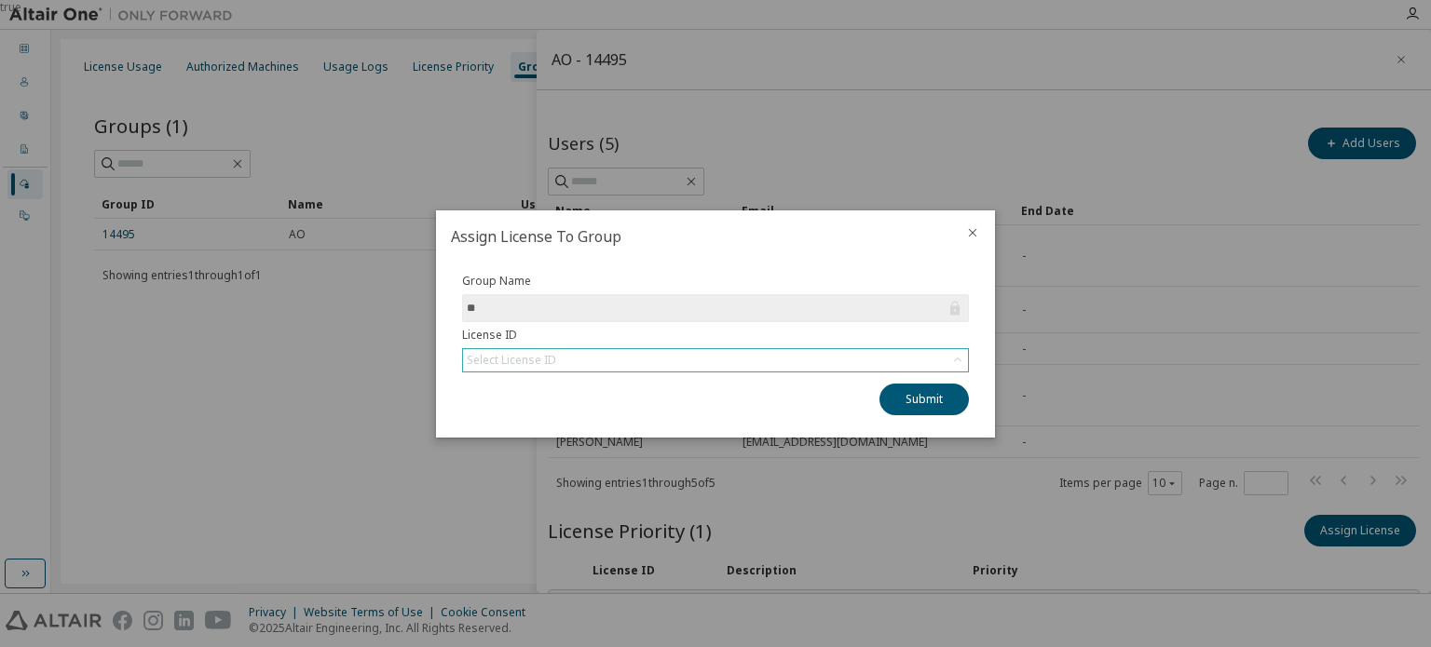
click at [934, 355] on div "Select License ID" at bounding box center [715, 360] width 505 height 22
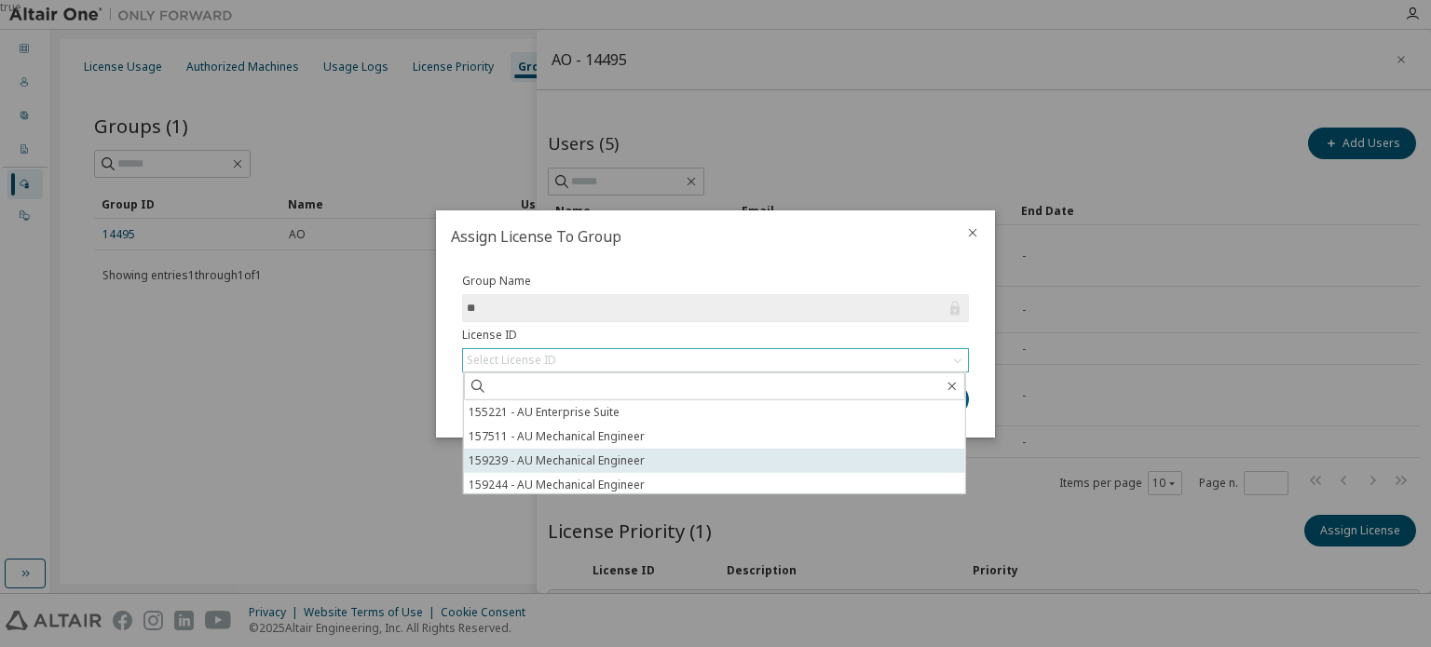
scroll to position [28, 0]
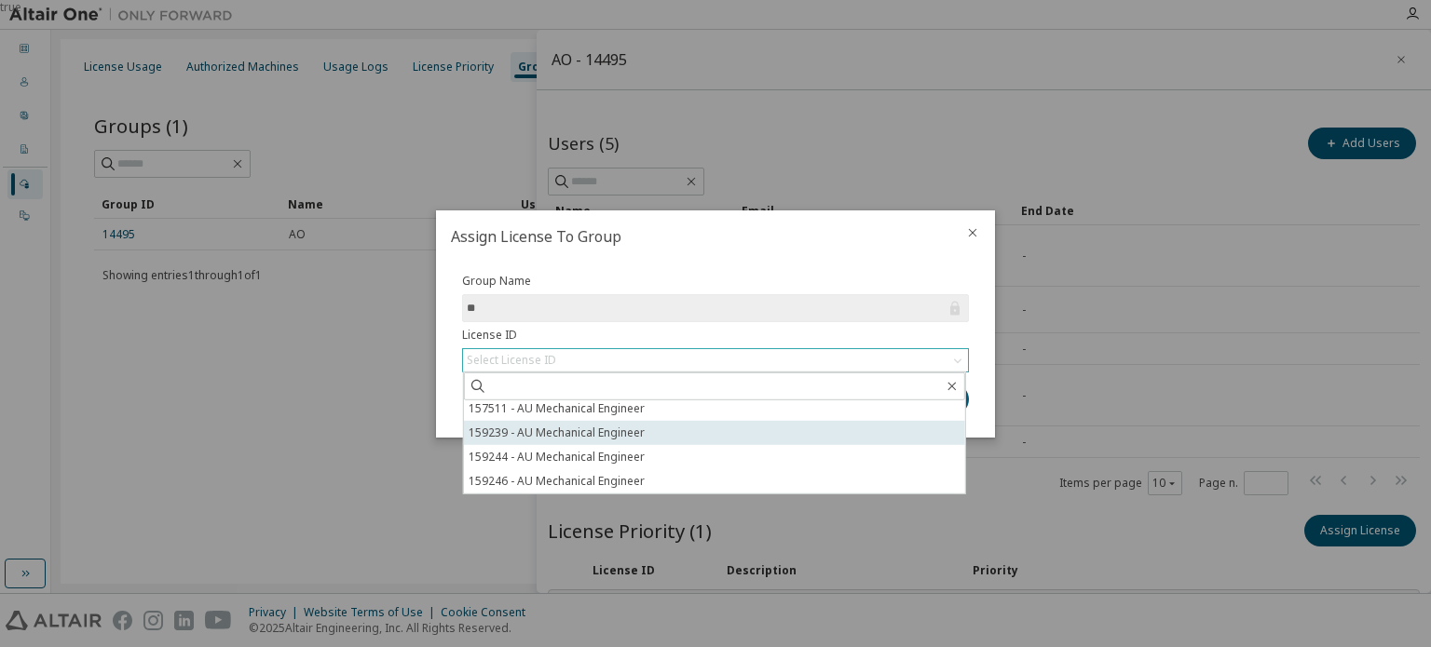
click at [571, 436] on li "159239 - AU Mechanical Engineer" at bounding box center [714, 432] width 501 height 24
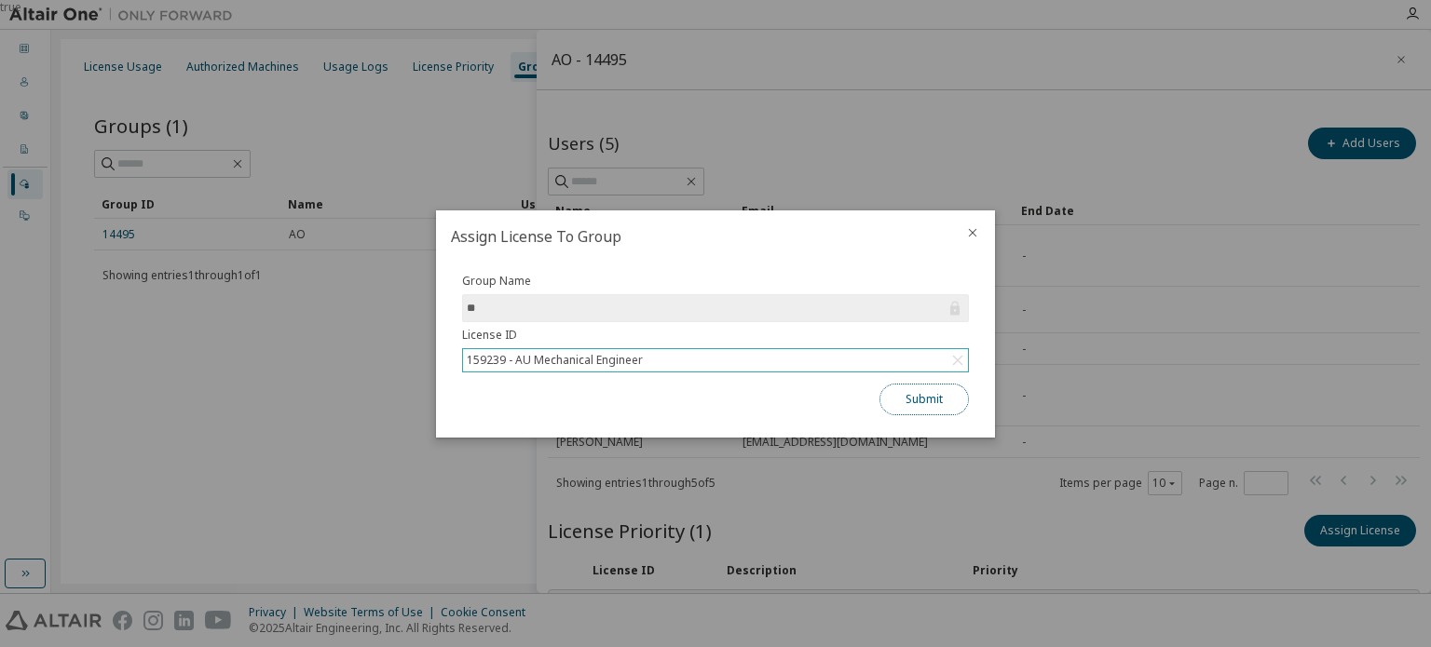
click at [935, 400] on button "Submit" at bounding box center [923, 400] width 89 height 32
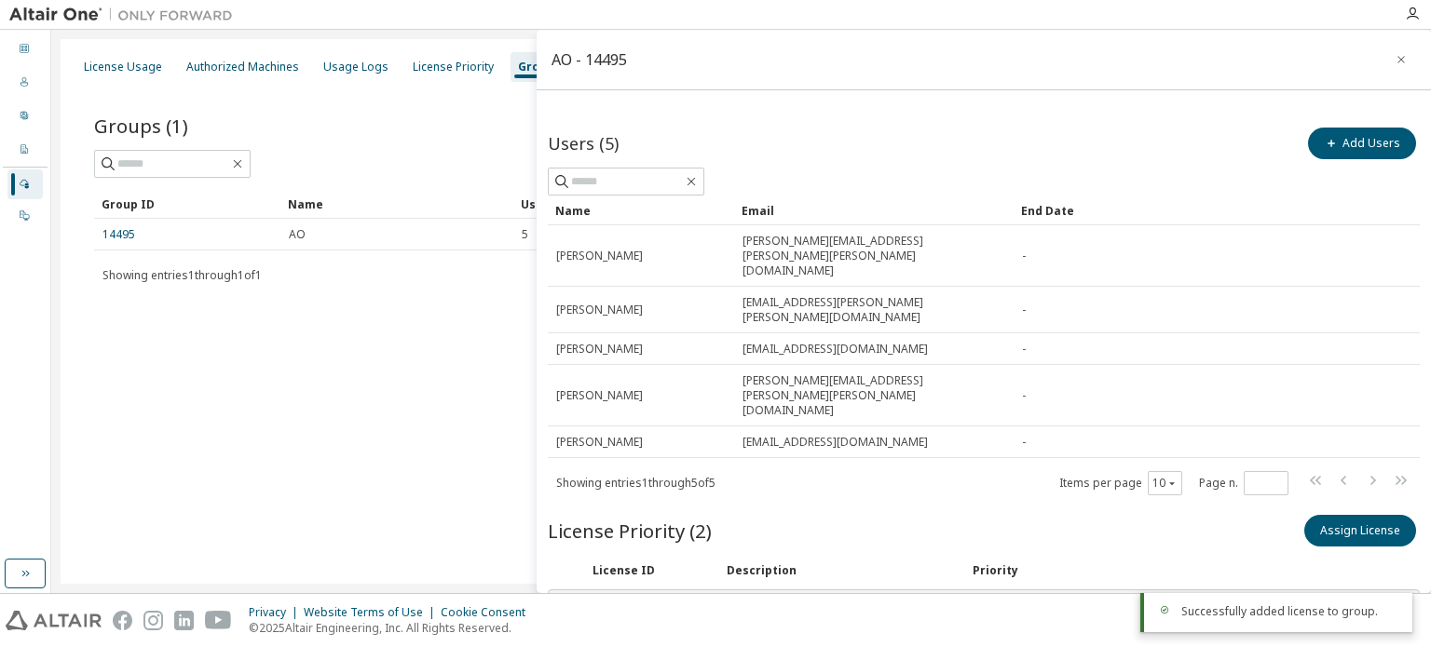
scroll to position [101, 0]
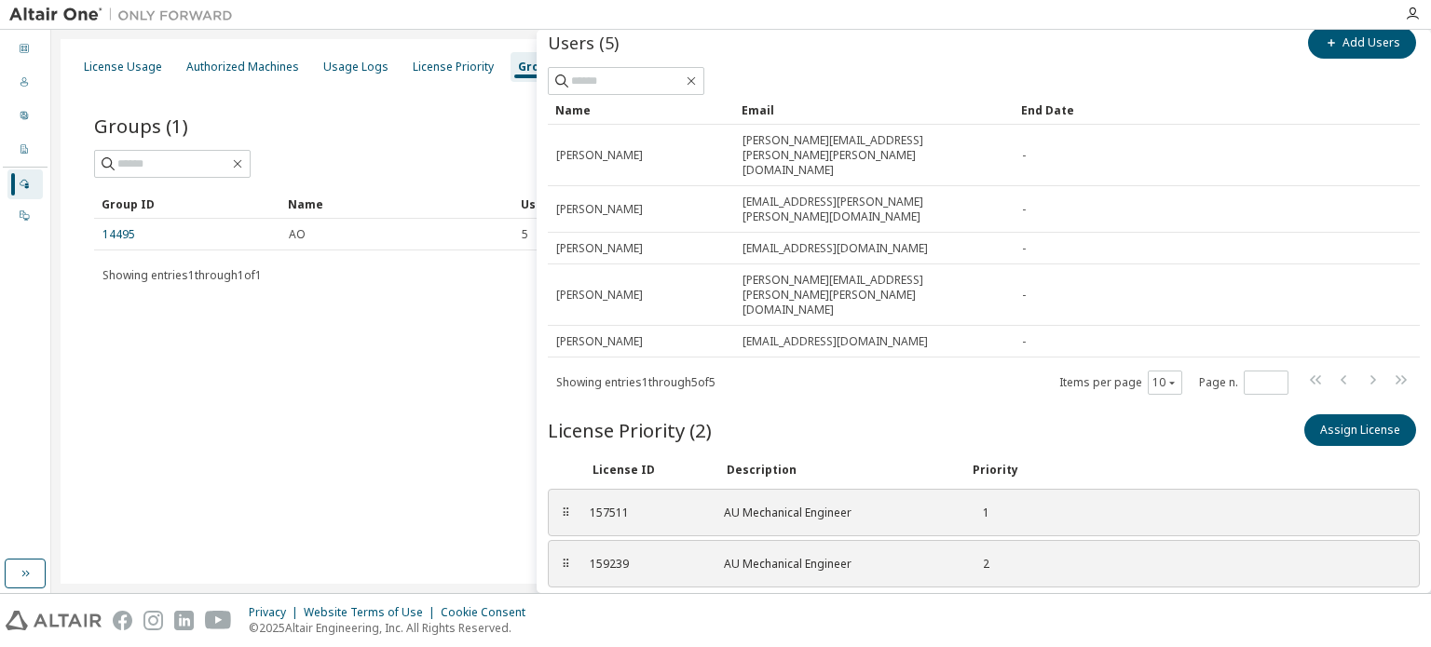
click at [450, 423] on div "License Usage Authorized Machines Usage Logs License Priority Groups Feature Re…" at bounding box center [741, 311] width 1361 height 545
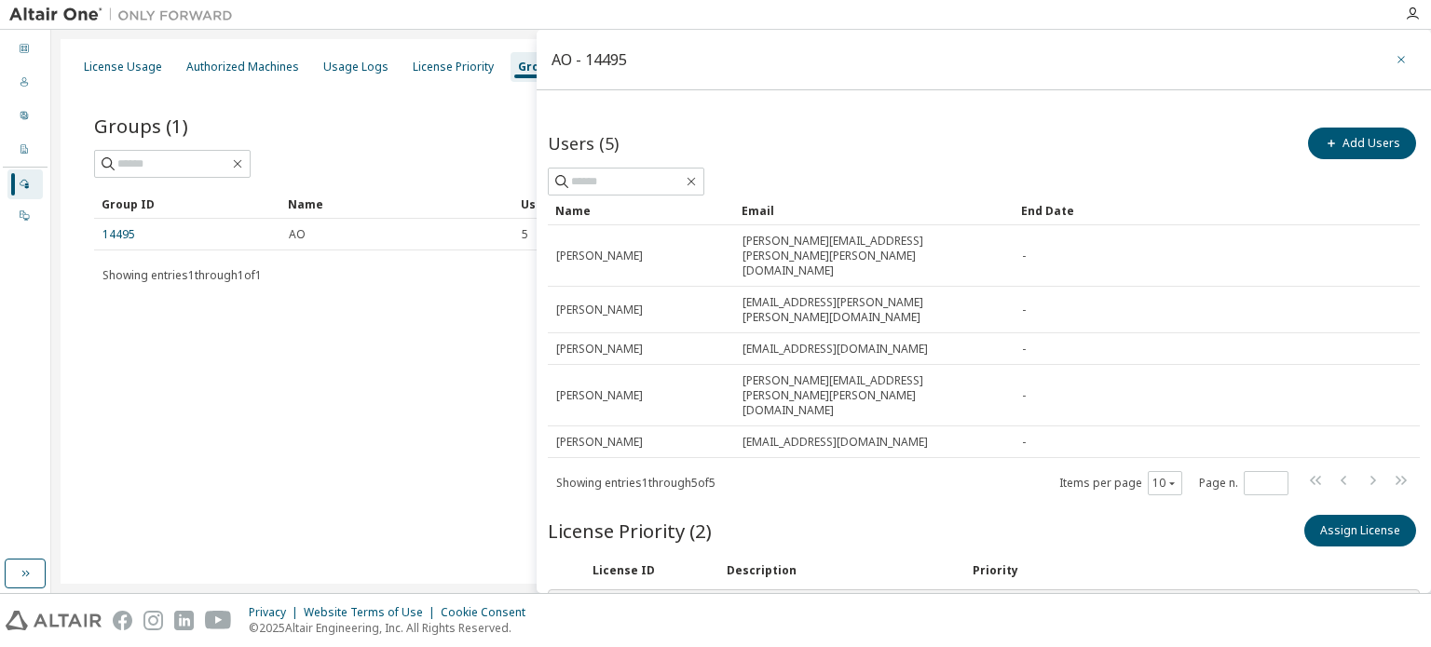
click at [1395, 61] on icon "button" at bounding box center [1401, 59] width 13 height 15
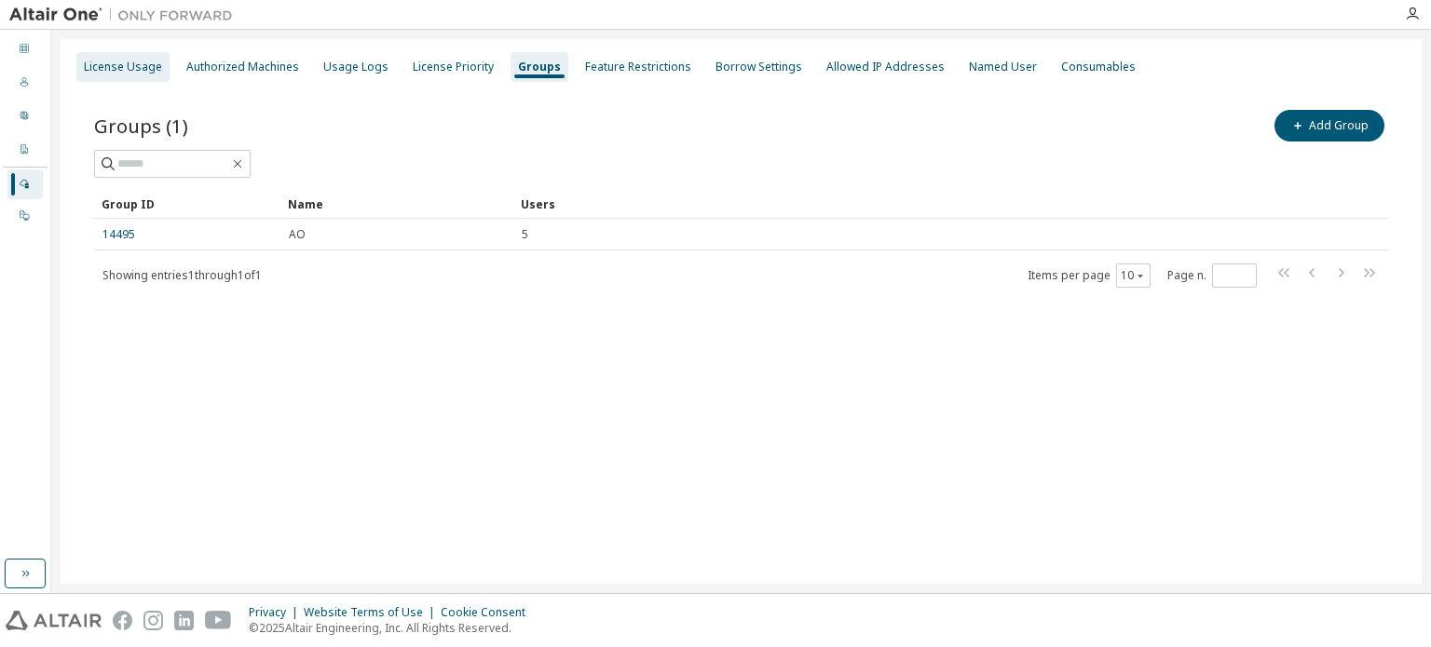
click at [108, 64] on div "License Usage" at bounding box center [123, 67] width 78 height 15
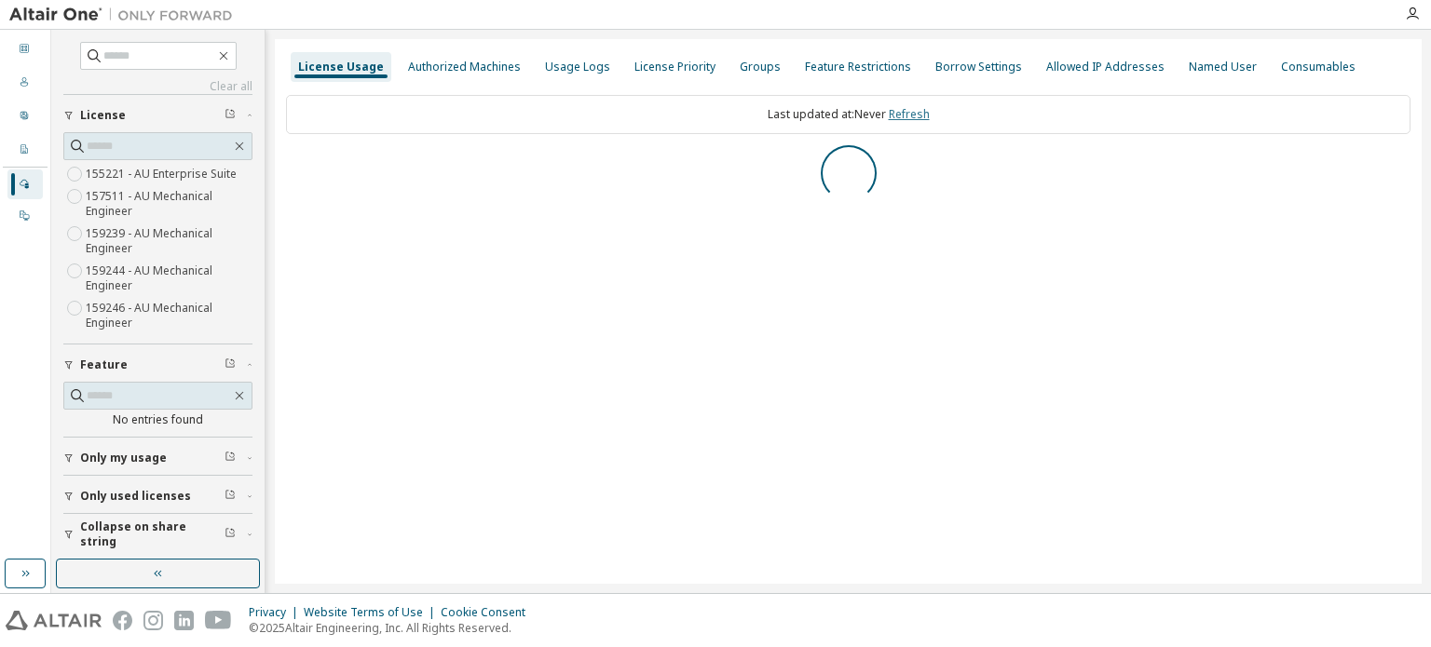
click at [906, 114] on link "Refresh" at bounding box center [909, 114] width 41 height 16
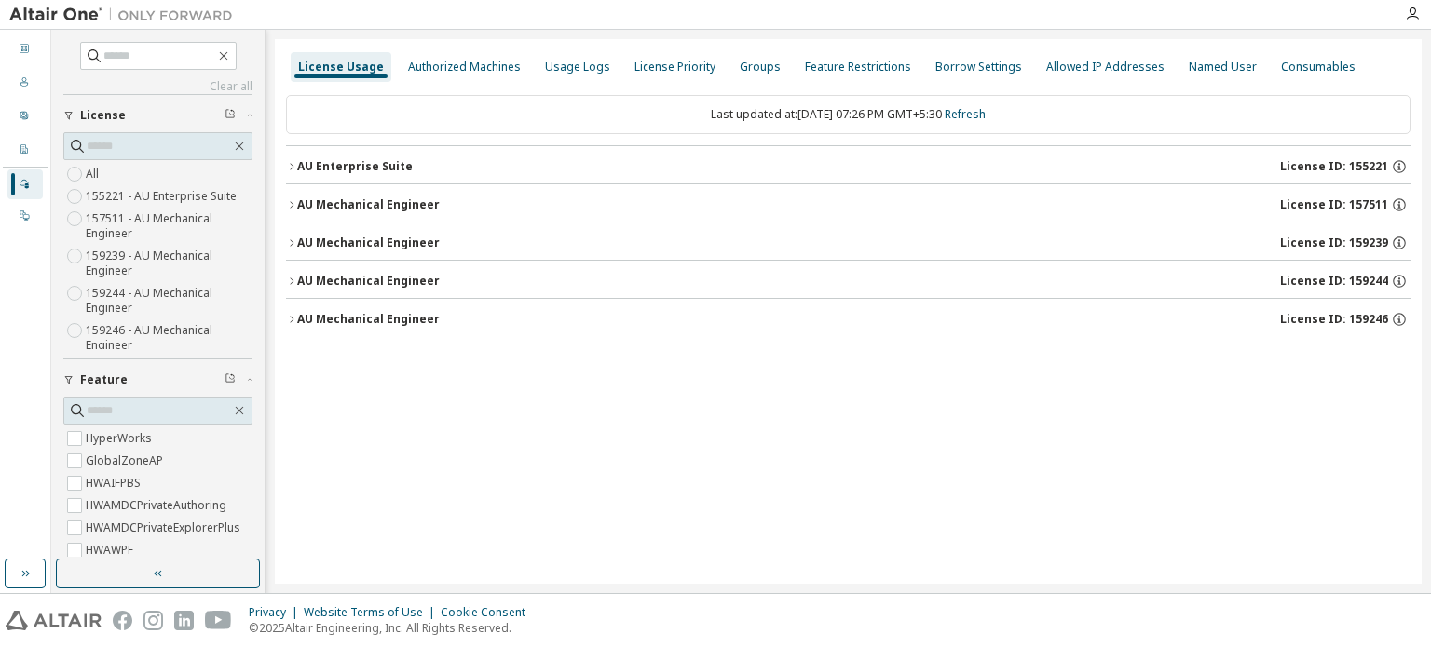
click at [382, 233] on button "AU Mechanical Engineer License ID: 159239" at bounding box center [848, 243] width 1125 height 41
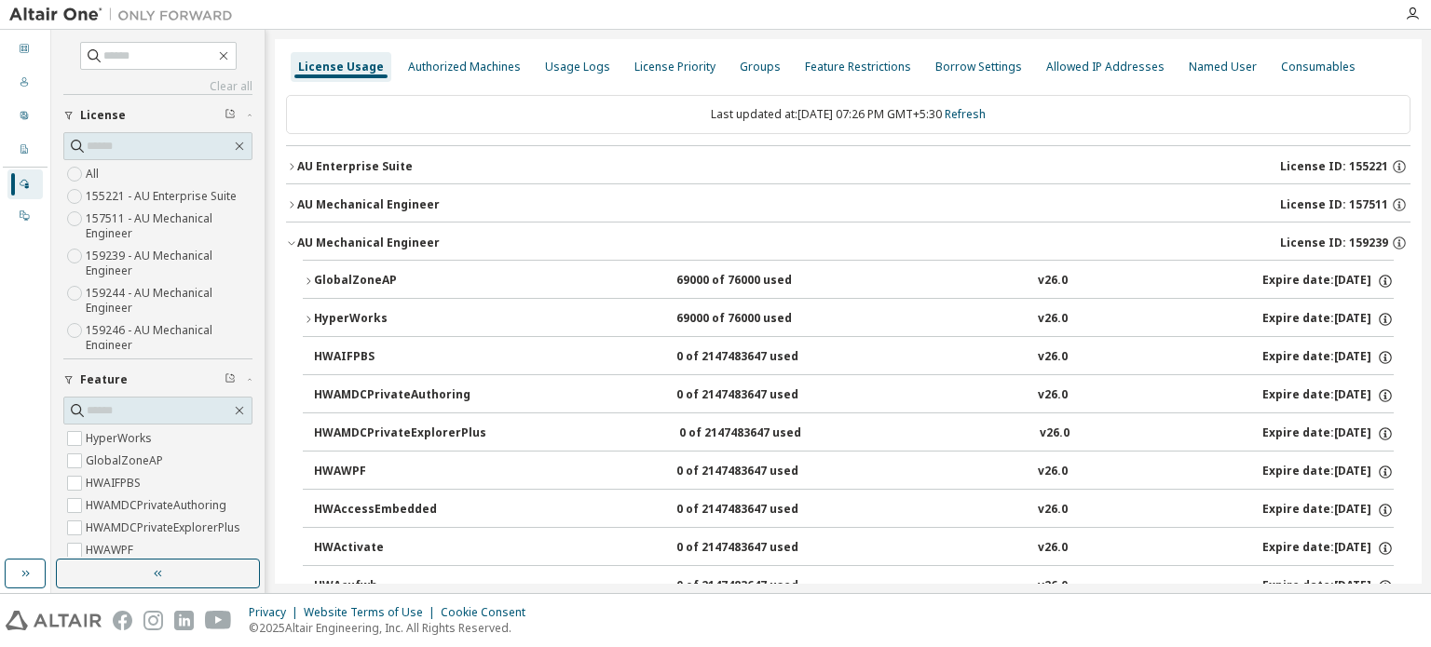
click at [341, 282] on div "GlobalZoneAP" at bounding box center [398, 281] width 168 height 17
